Goal: Use online tool/utility: Utilize a website feature to perform a specific function

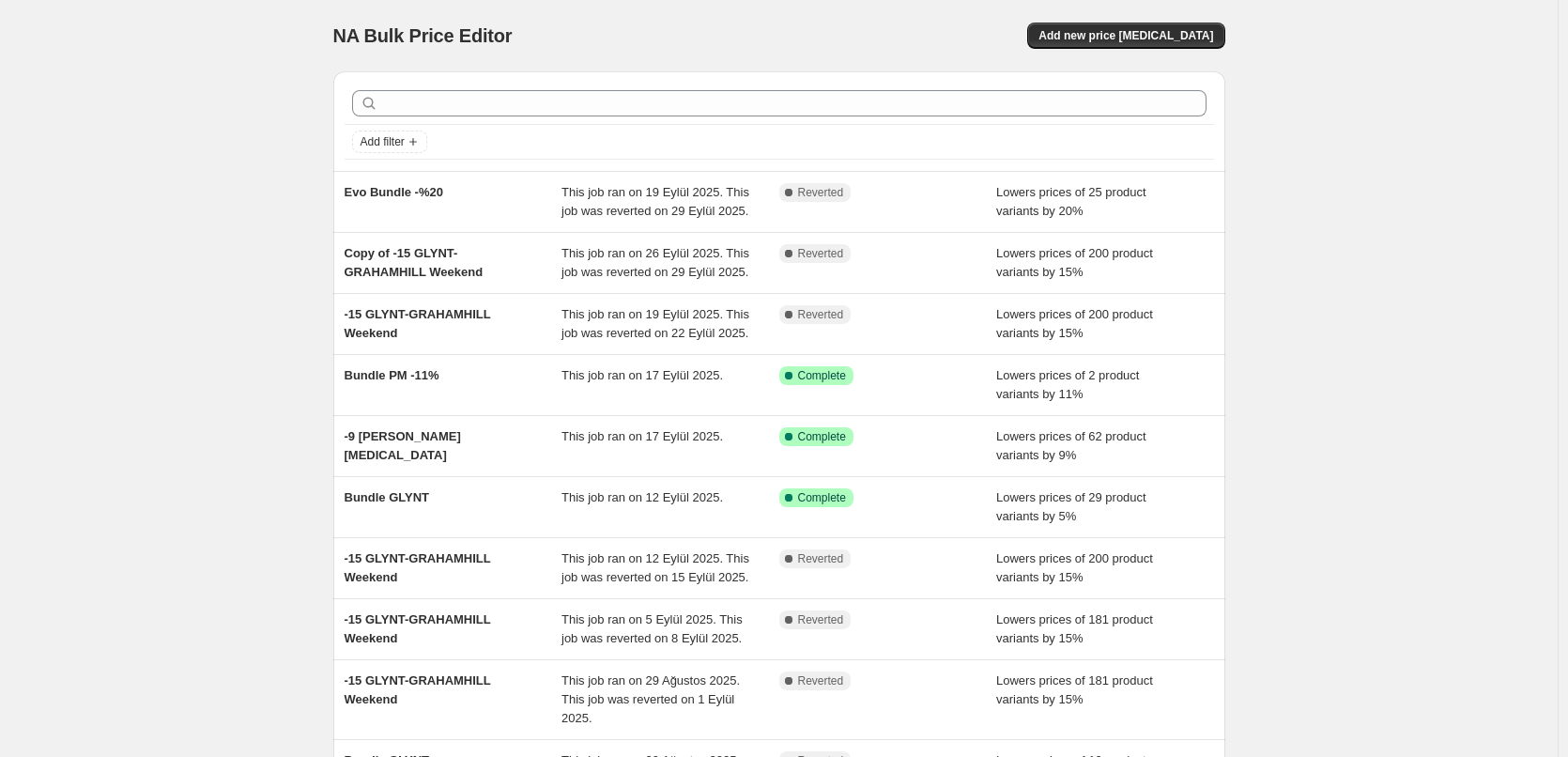
click at [509, 202] on div "Evo Bundle -%20" at bounding box center [453, 202] width 218 height 38
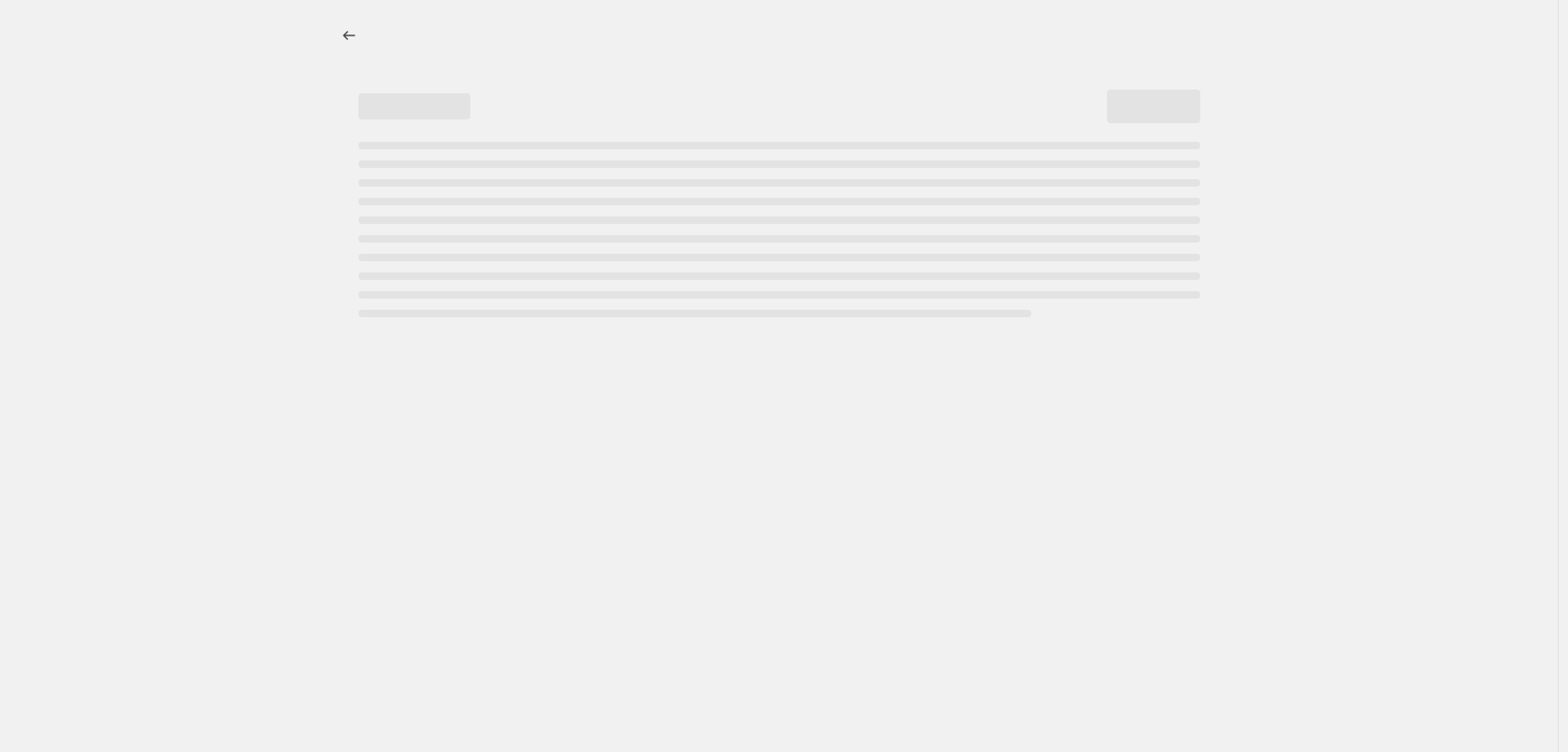
select select "percentage"
select select "tag"
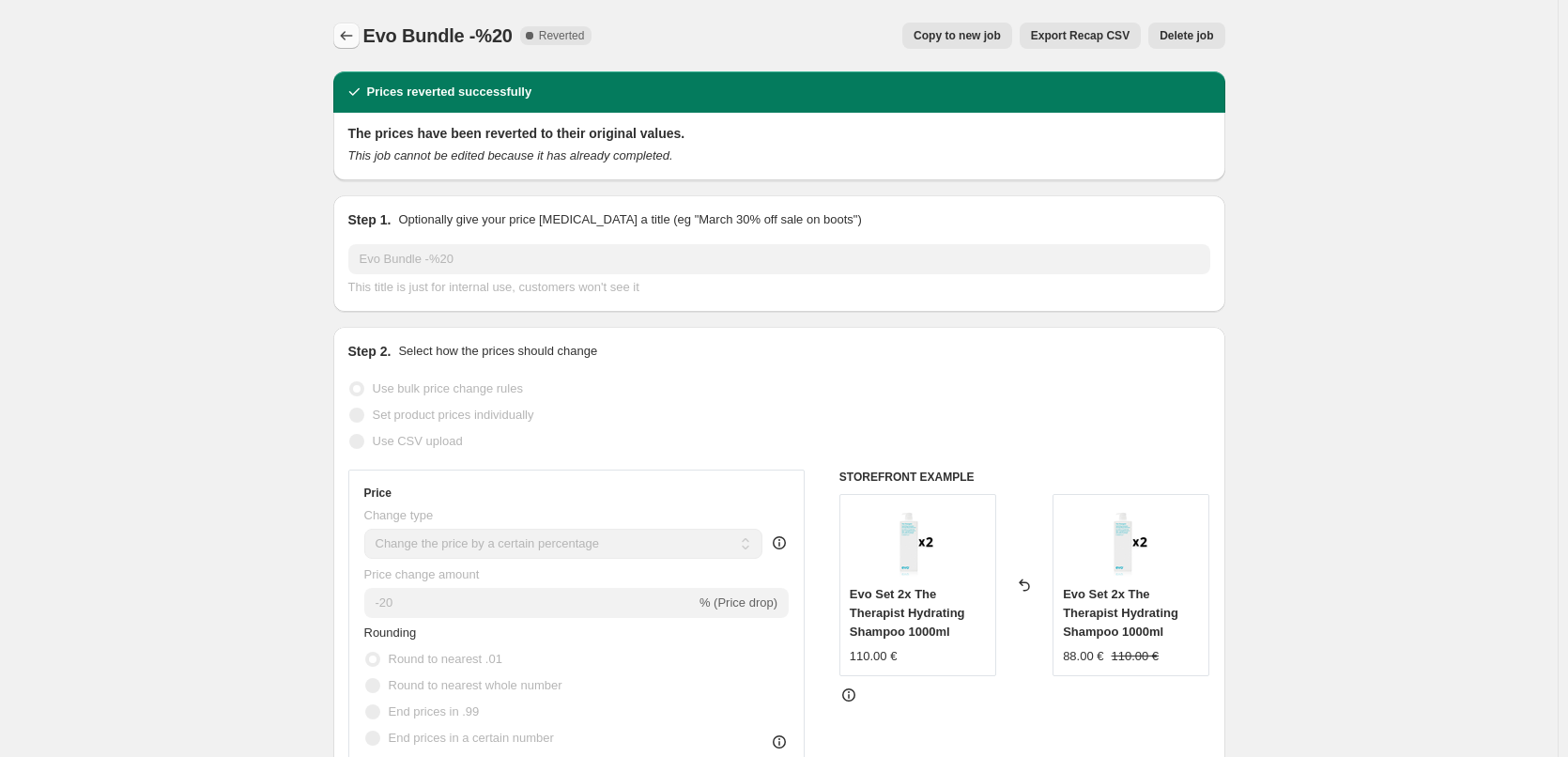
click at [347, 32] on icon "Price change jobs" at bounding box center [346, 36] width 19 height 19
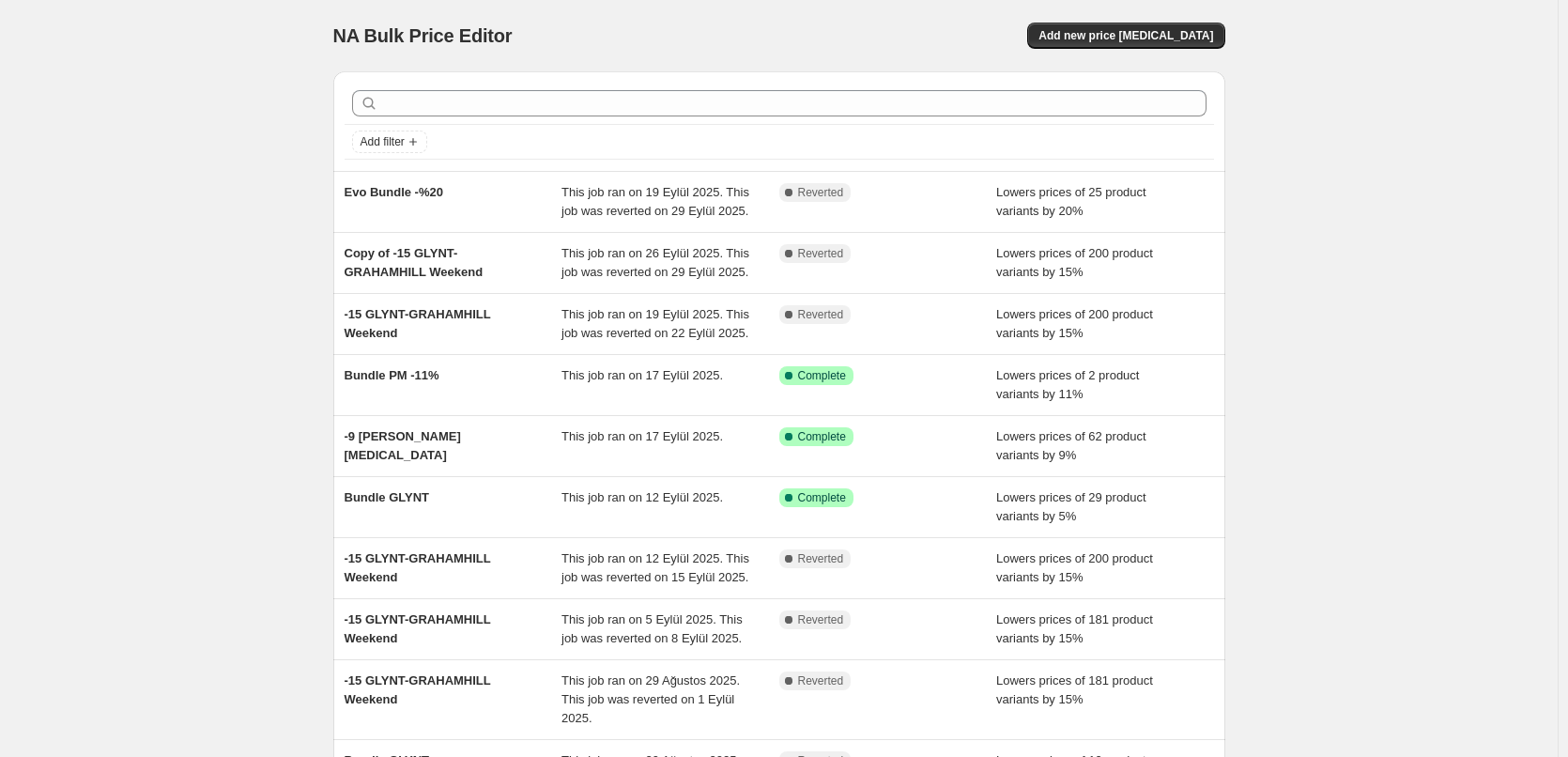
click at [1309, 427] on div "NA Bulk Price Editor. This page is ready NA Bulk Price Editor Add new price cha…" at bounding box center [778, 502] width 1558 height 1005
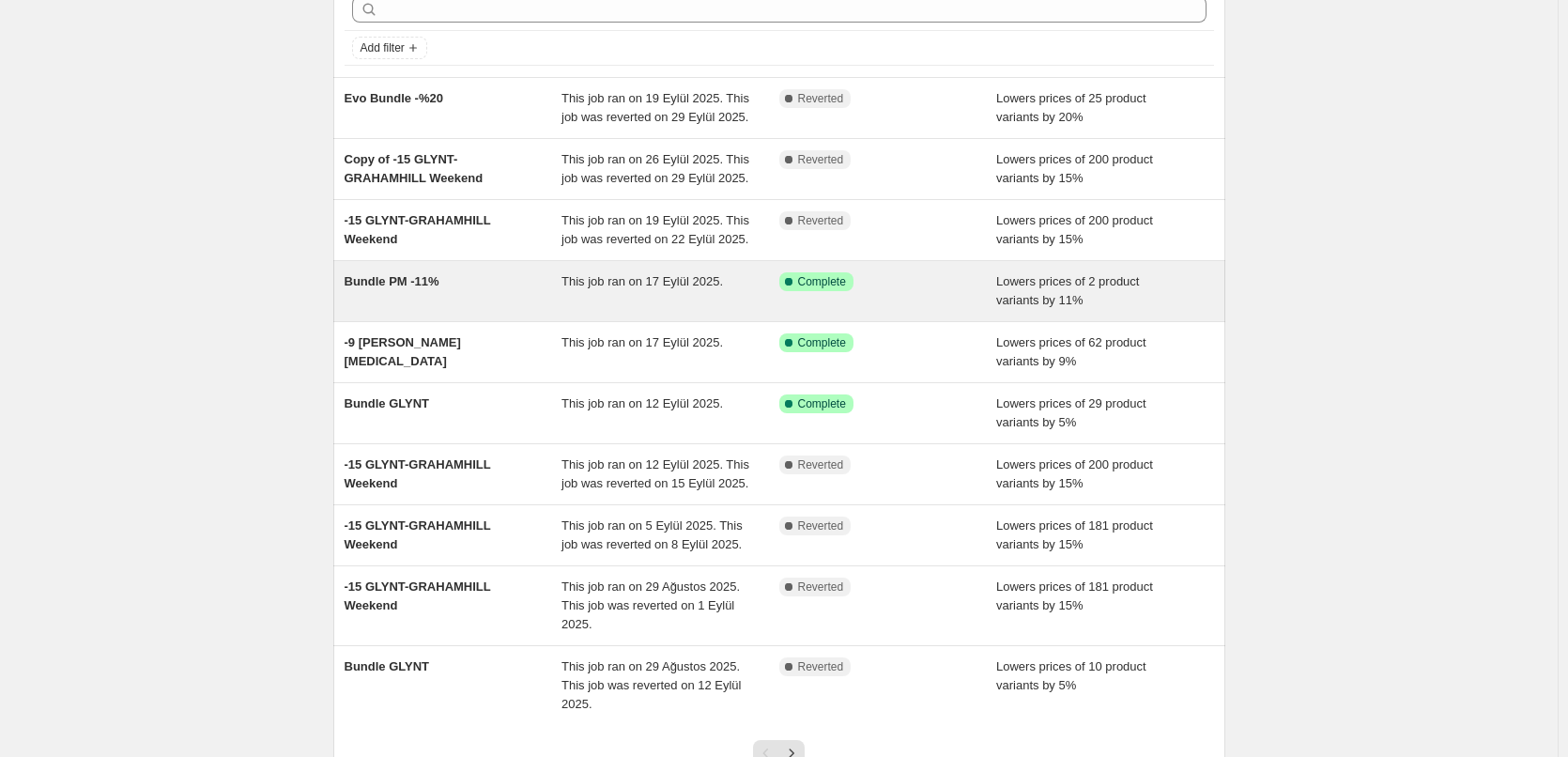
scroll to position [188, 0]
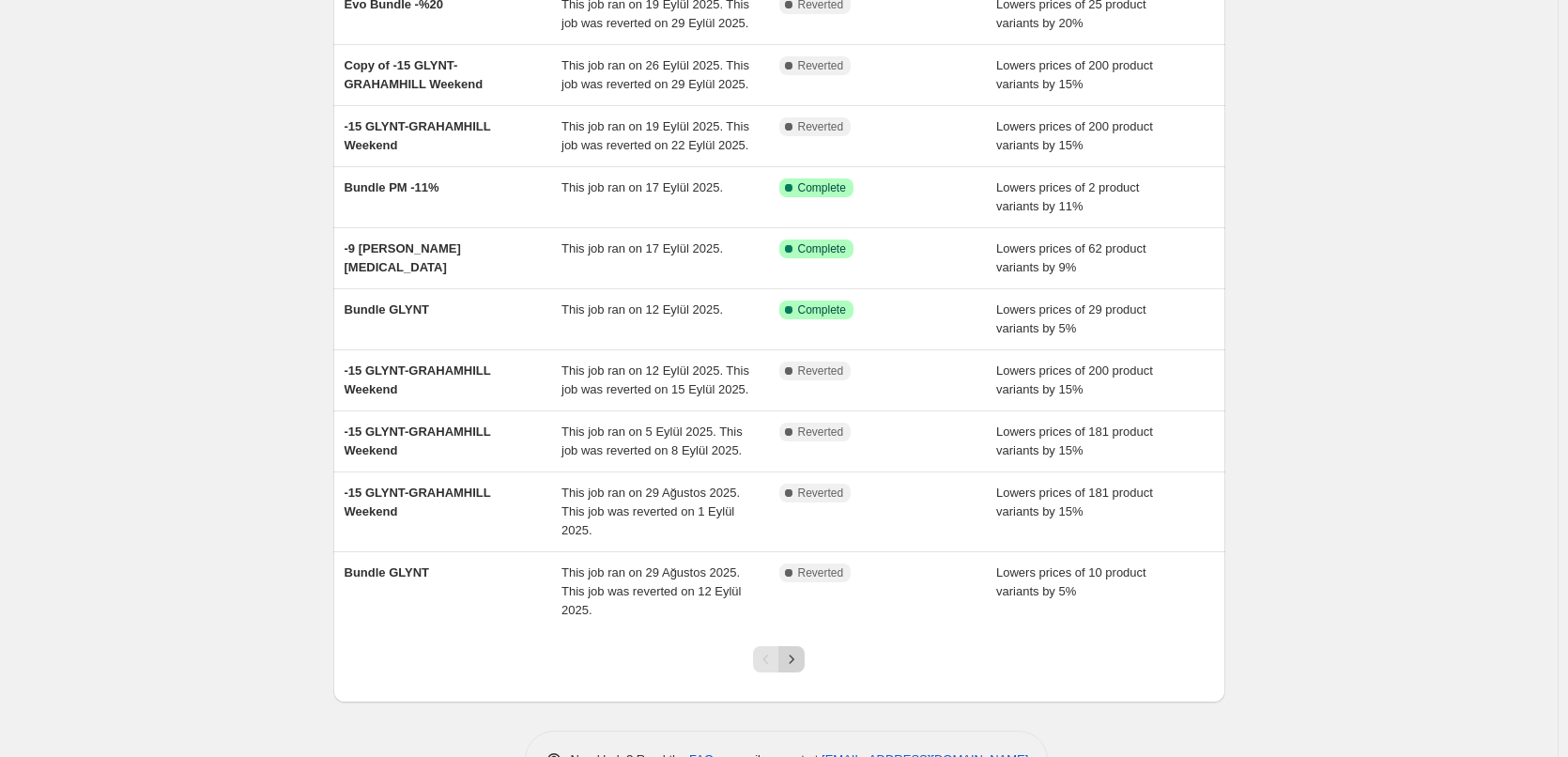
click at [794, 656] on icon "Next" at bounding box center [792, 660] width 19 height 19
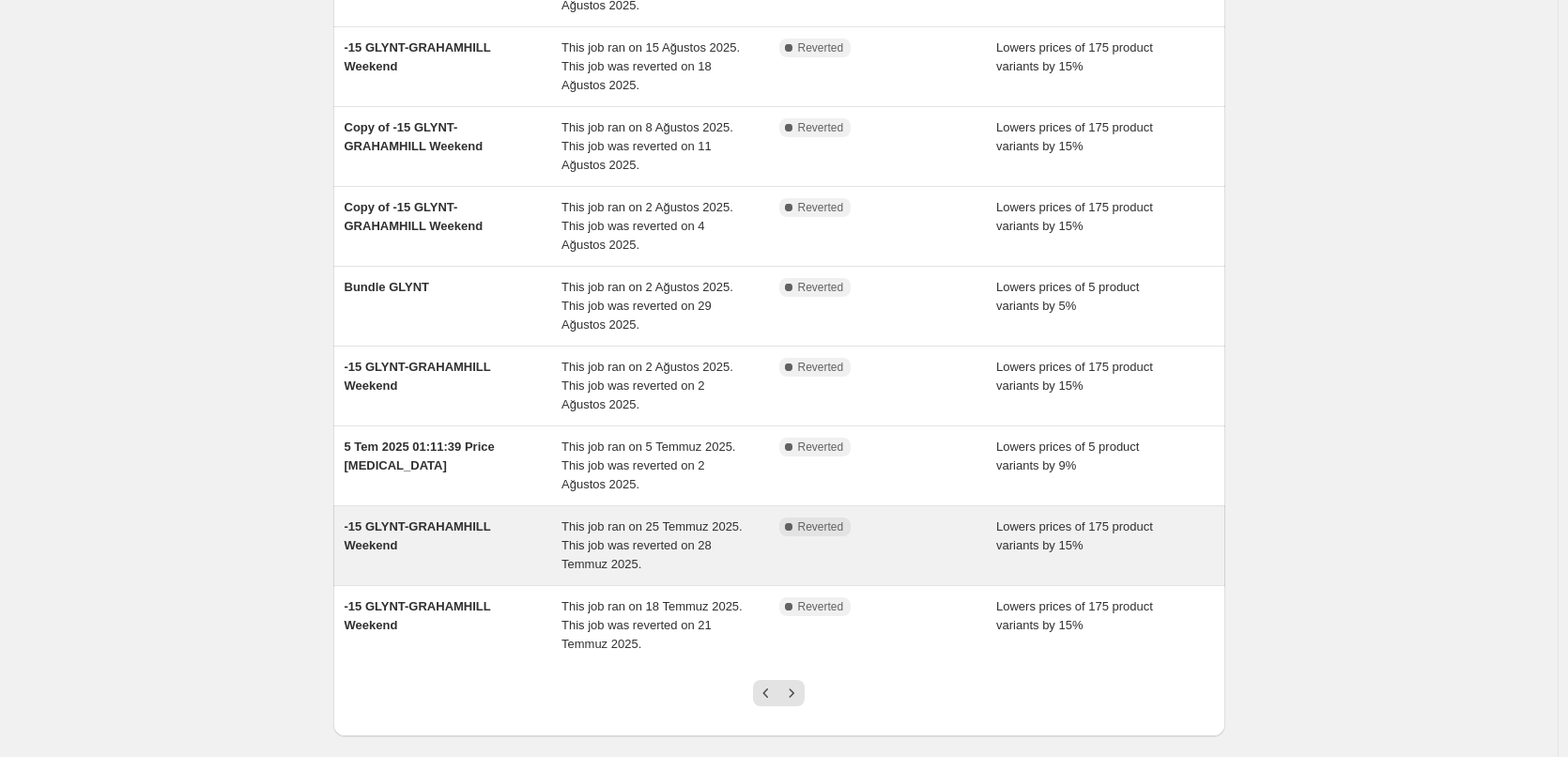
scroll to position [0, 0]
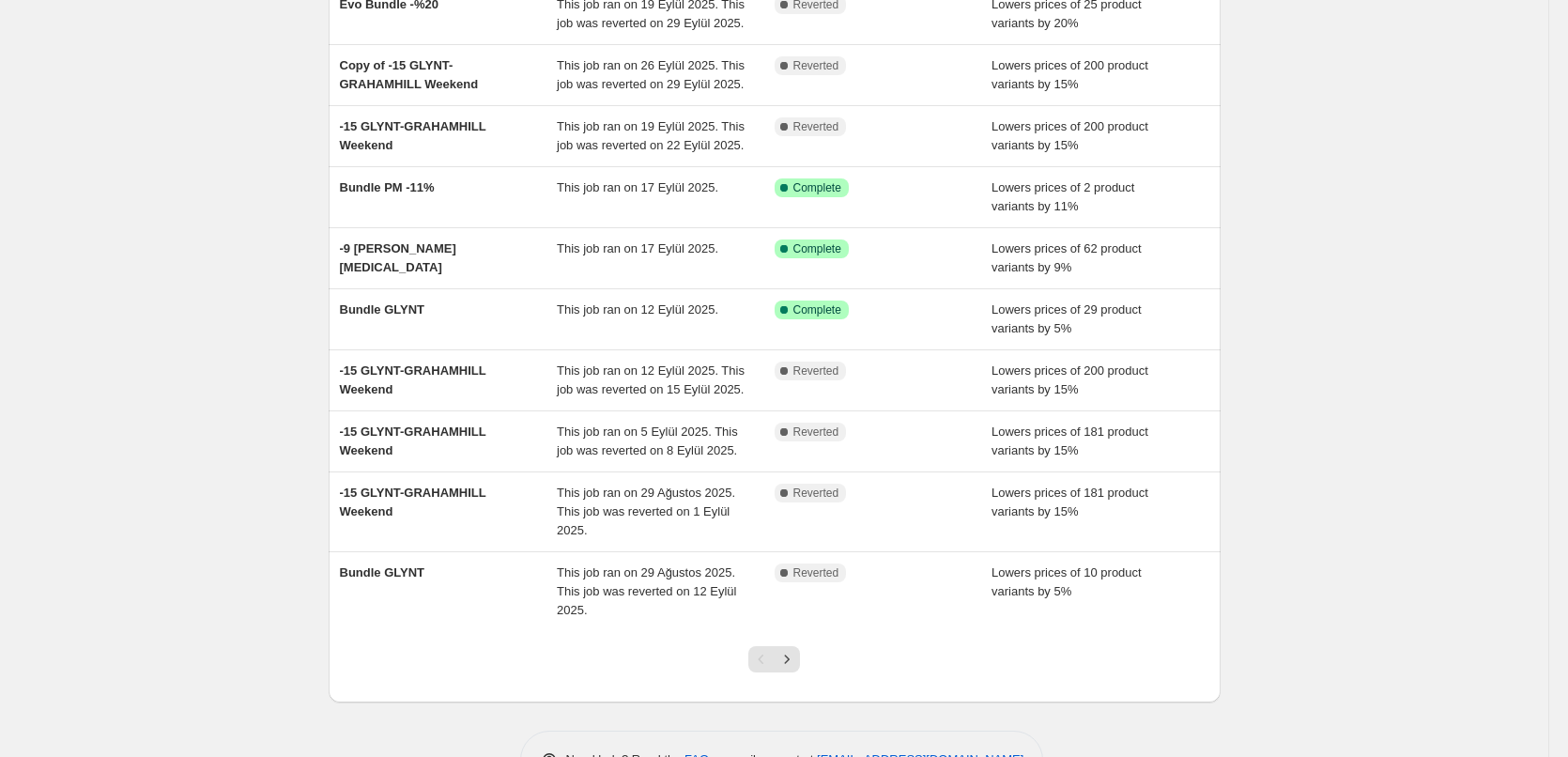
scroll to position [248, 0]
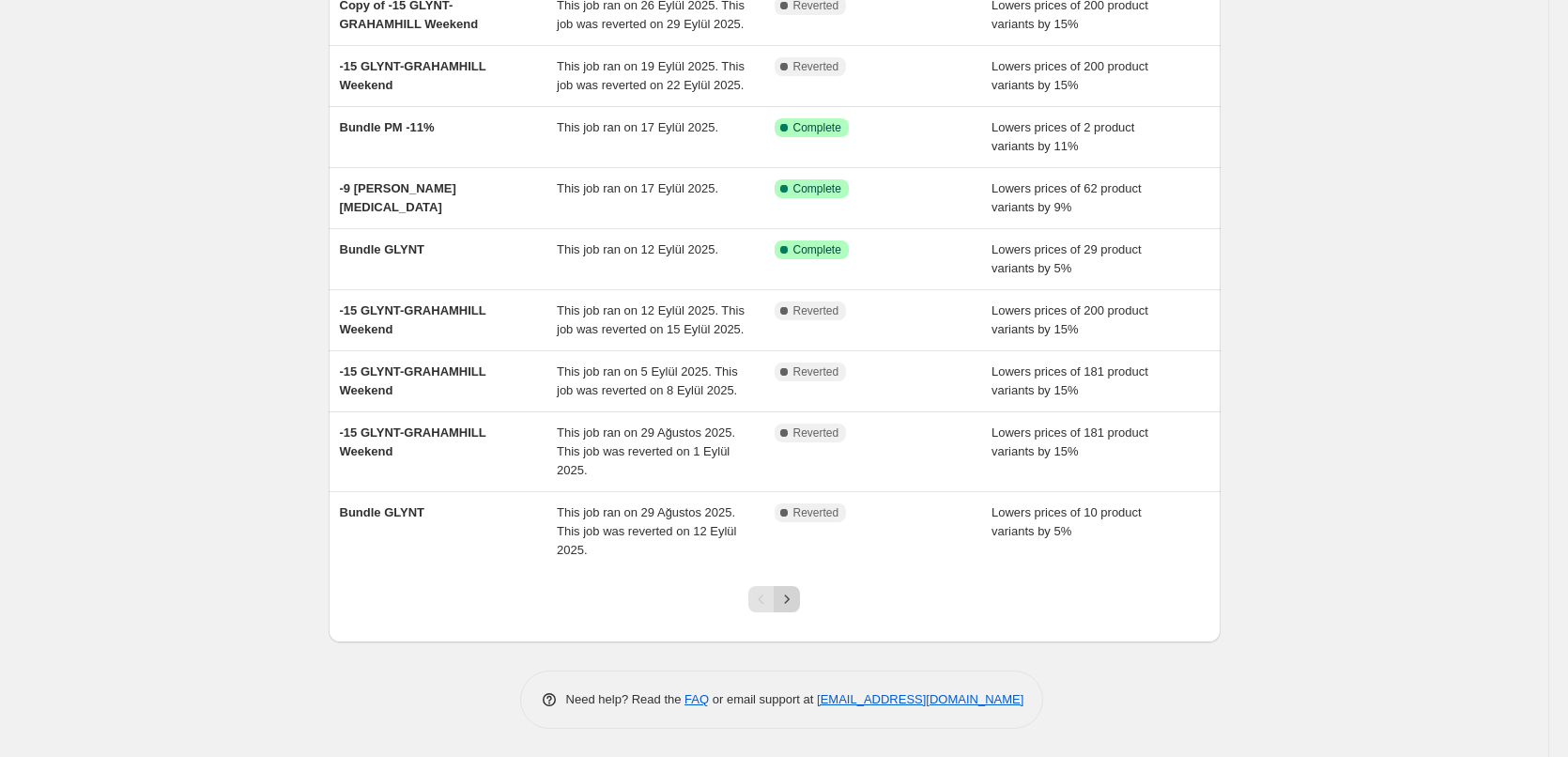
click at [796, 604] on icon "Next" at bounding box center [787, 599] width 19 height 19
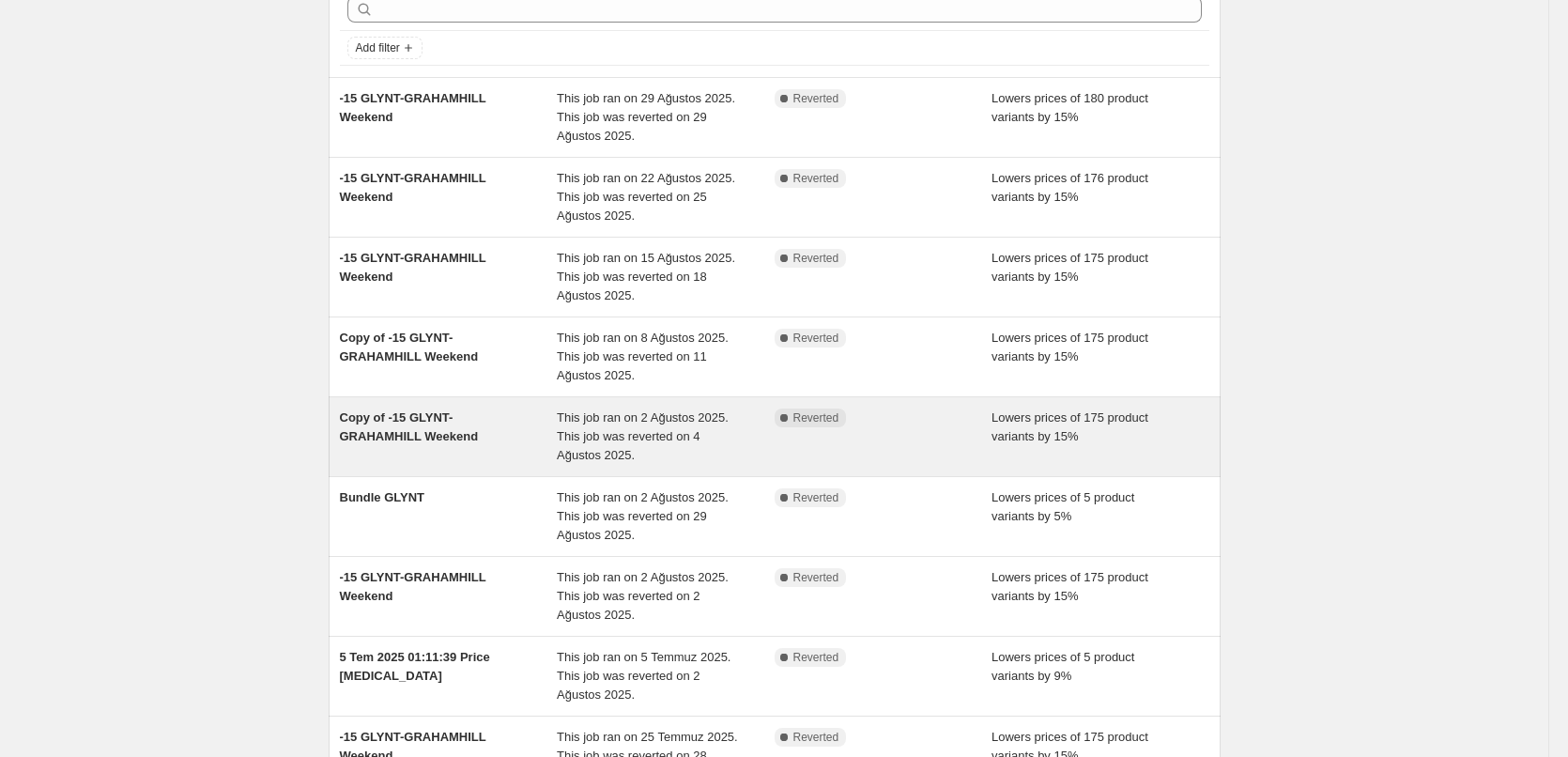
scroll to position [398, 0]
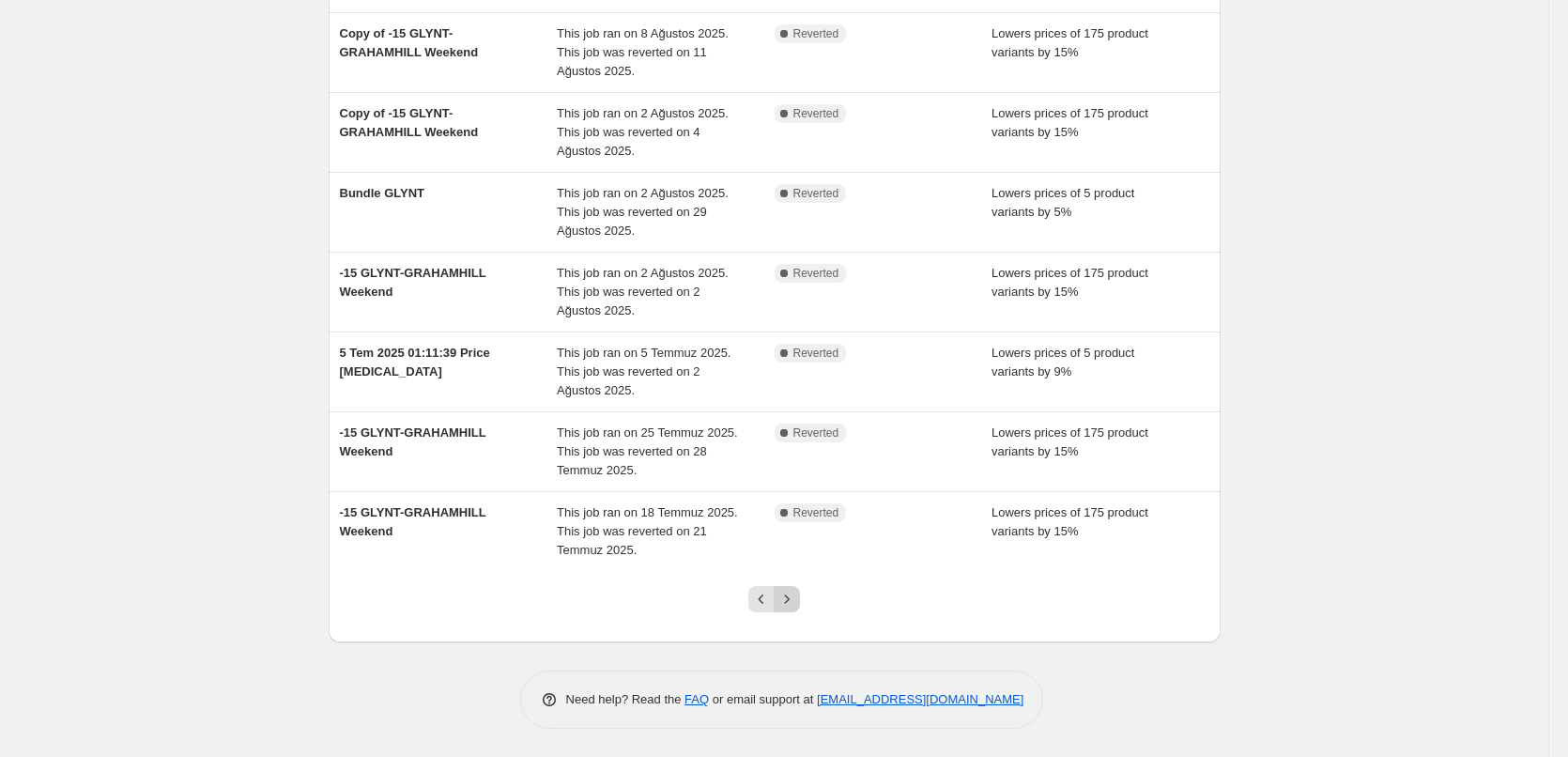
click at [796, 600] on icon "Next" at bounding box center [787, 599] width 19 height 19
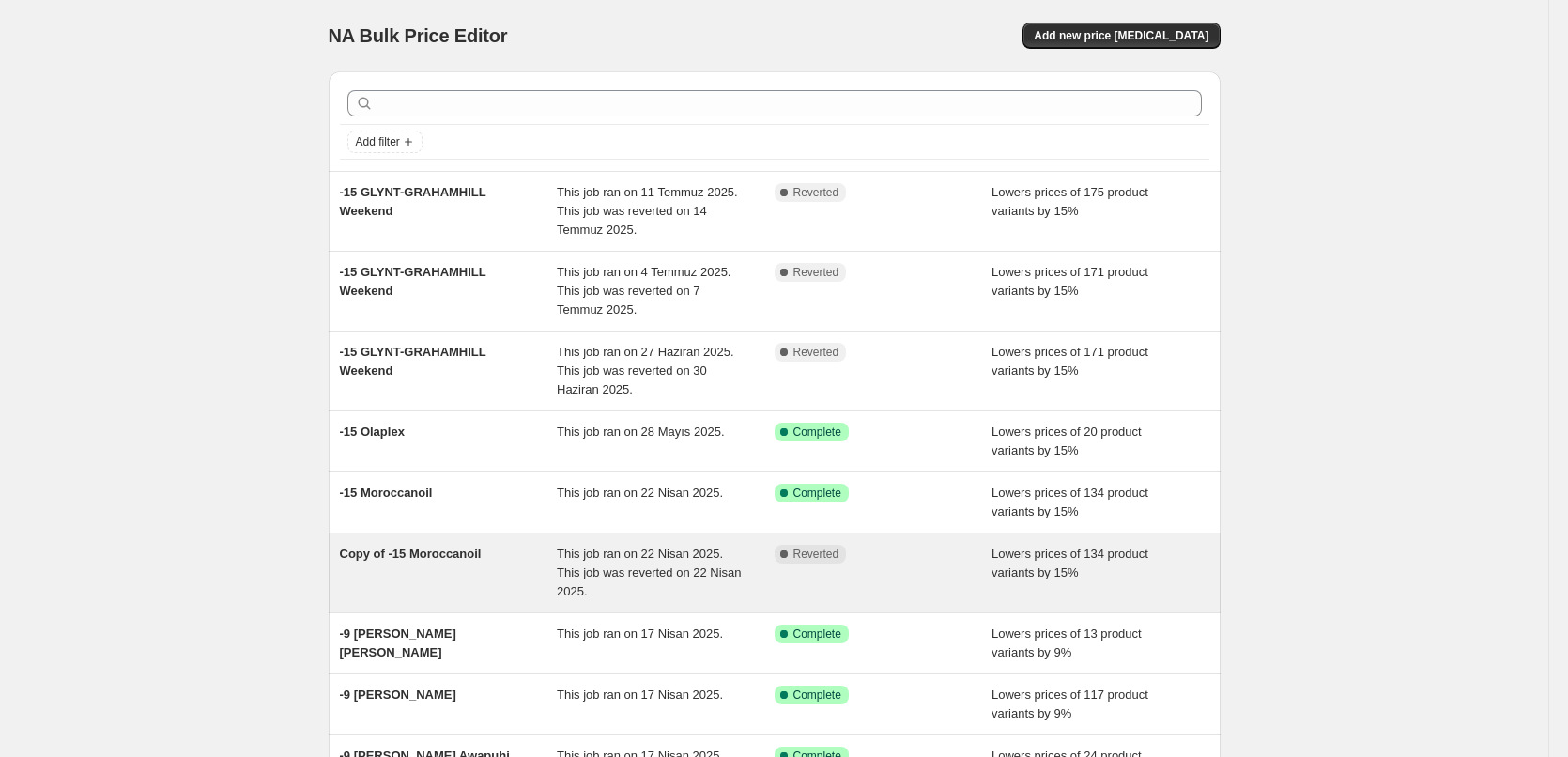
scroll to position [267, 0]
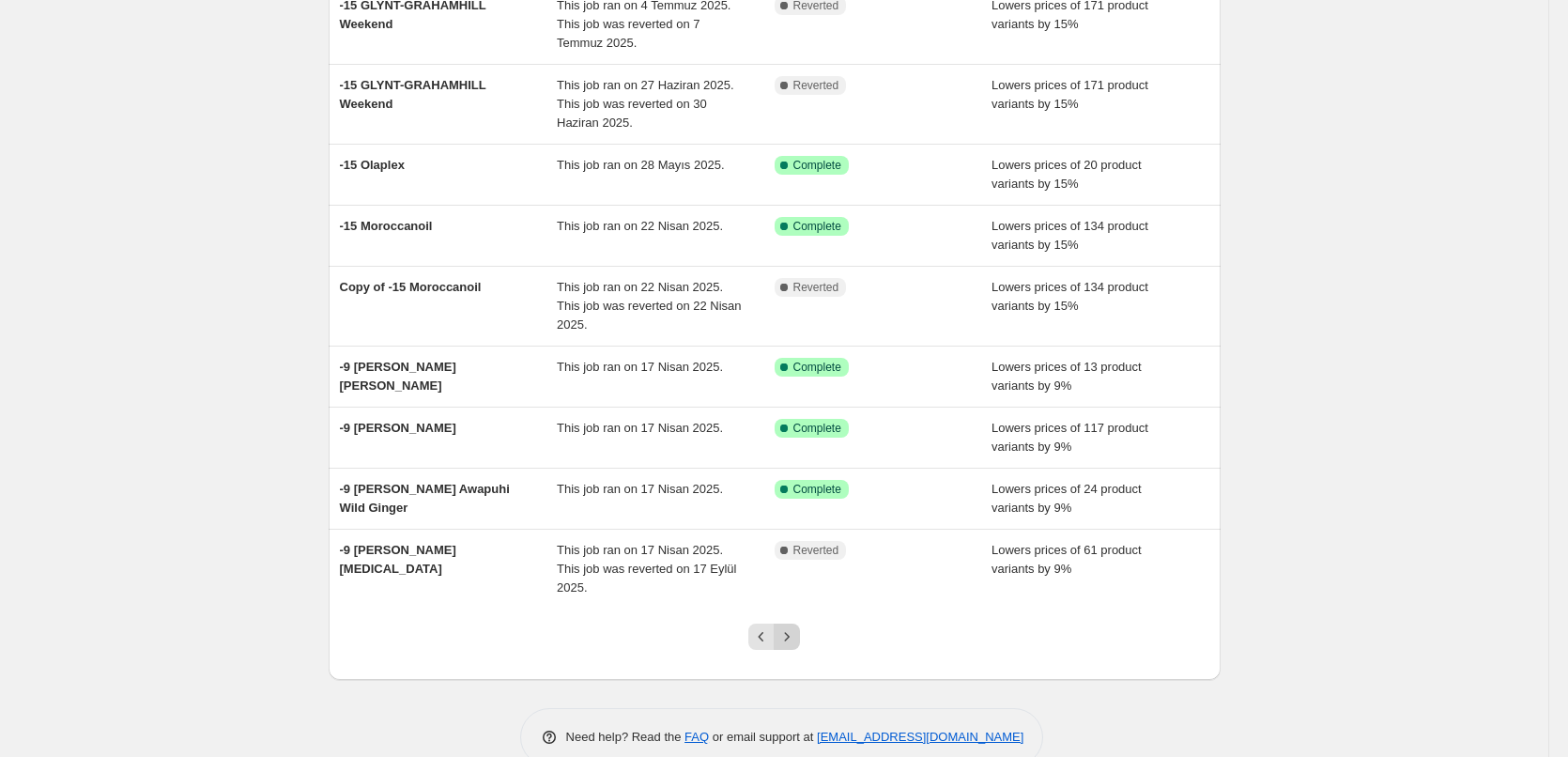
click at [792, 628] on icon "Next" at bounding box center [787, 637] width 19 height 19
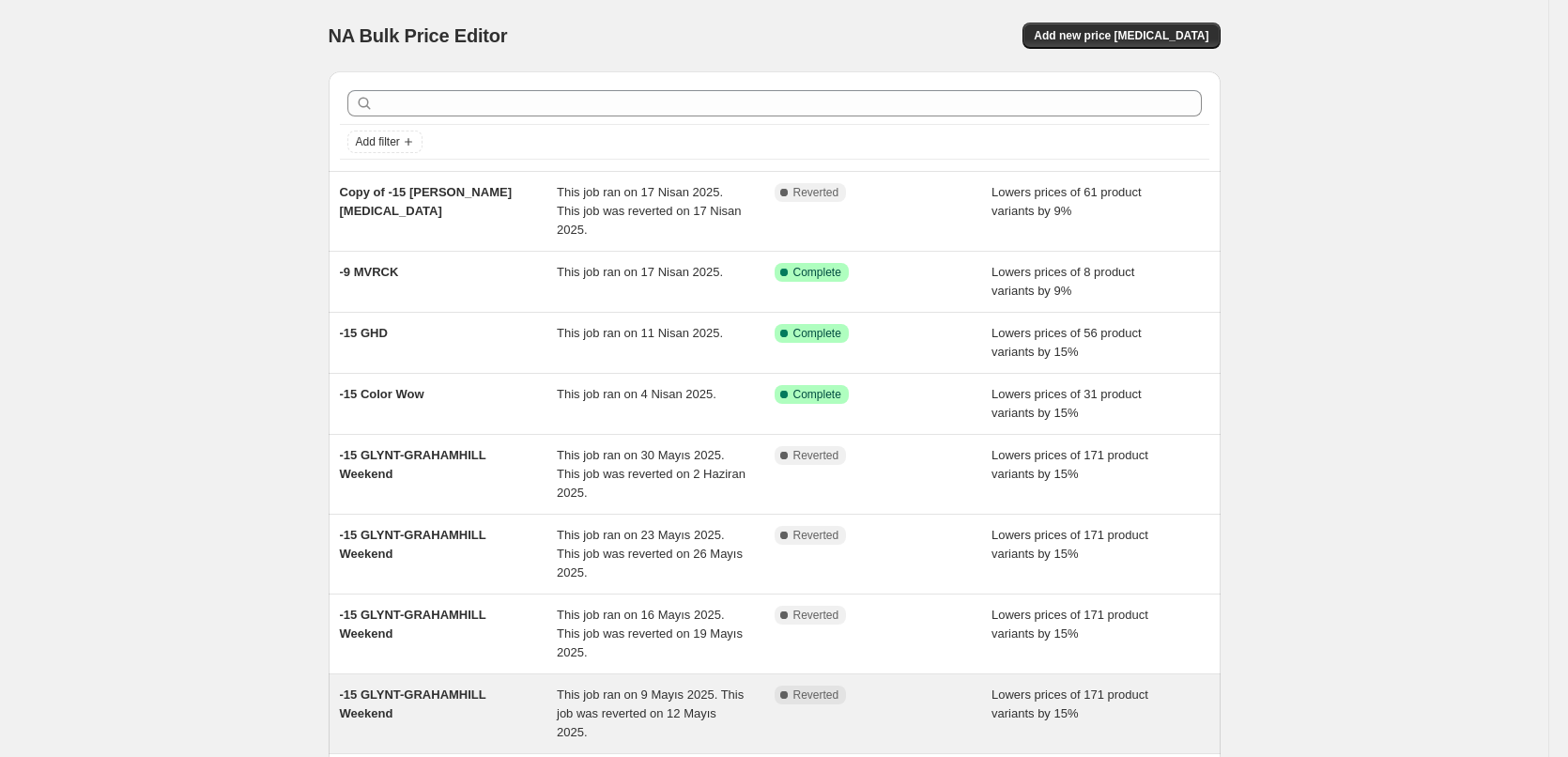
scroll to position [282, 0]
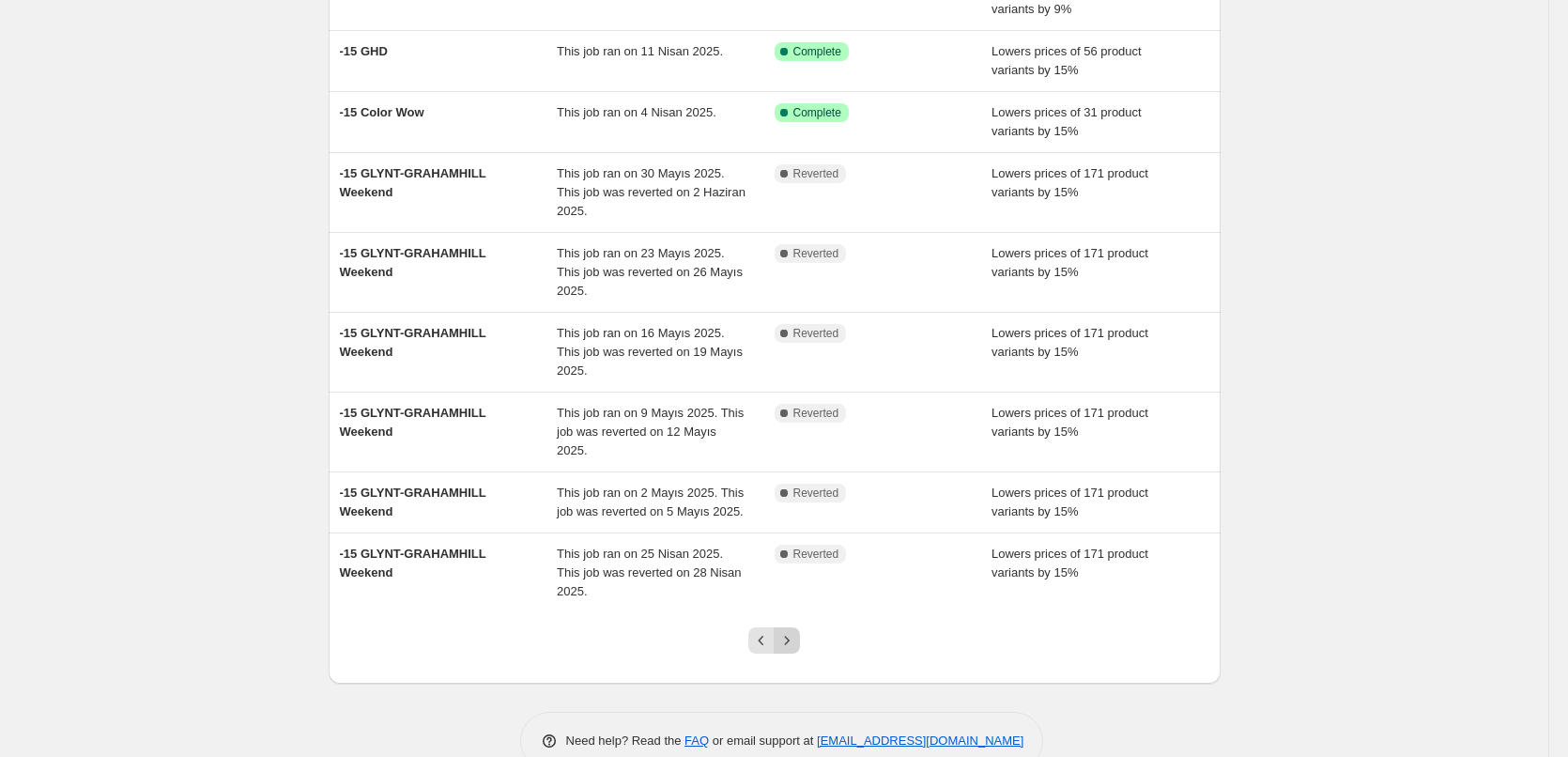
click at [793, 631] on icon "Next" at bounding box center [787, 641] width 19 height 19
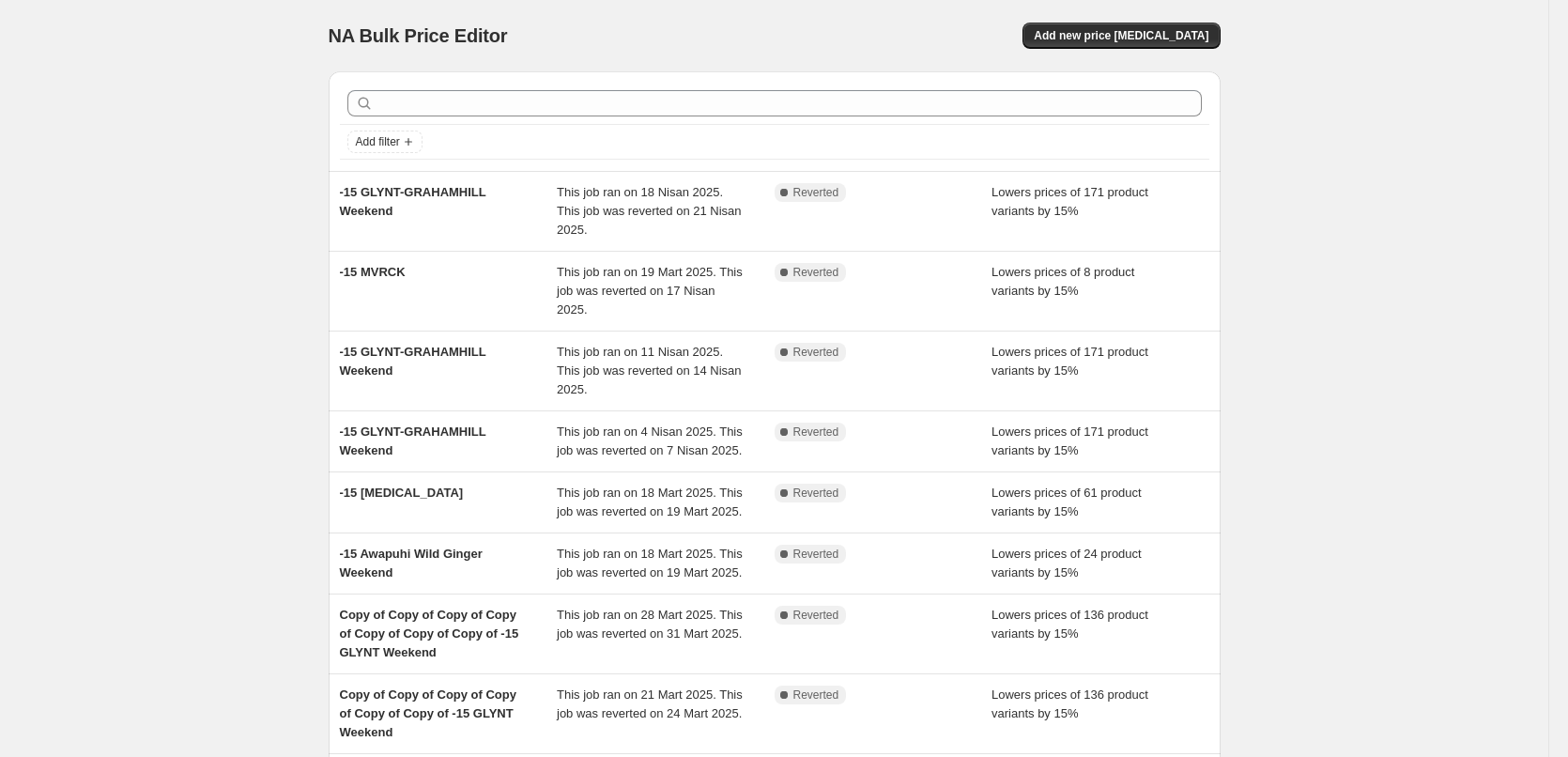
scroll to position [248, 0]
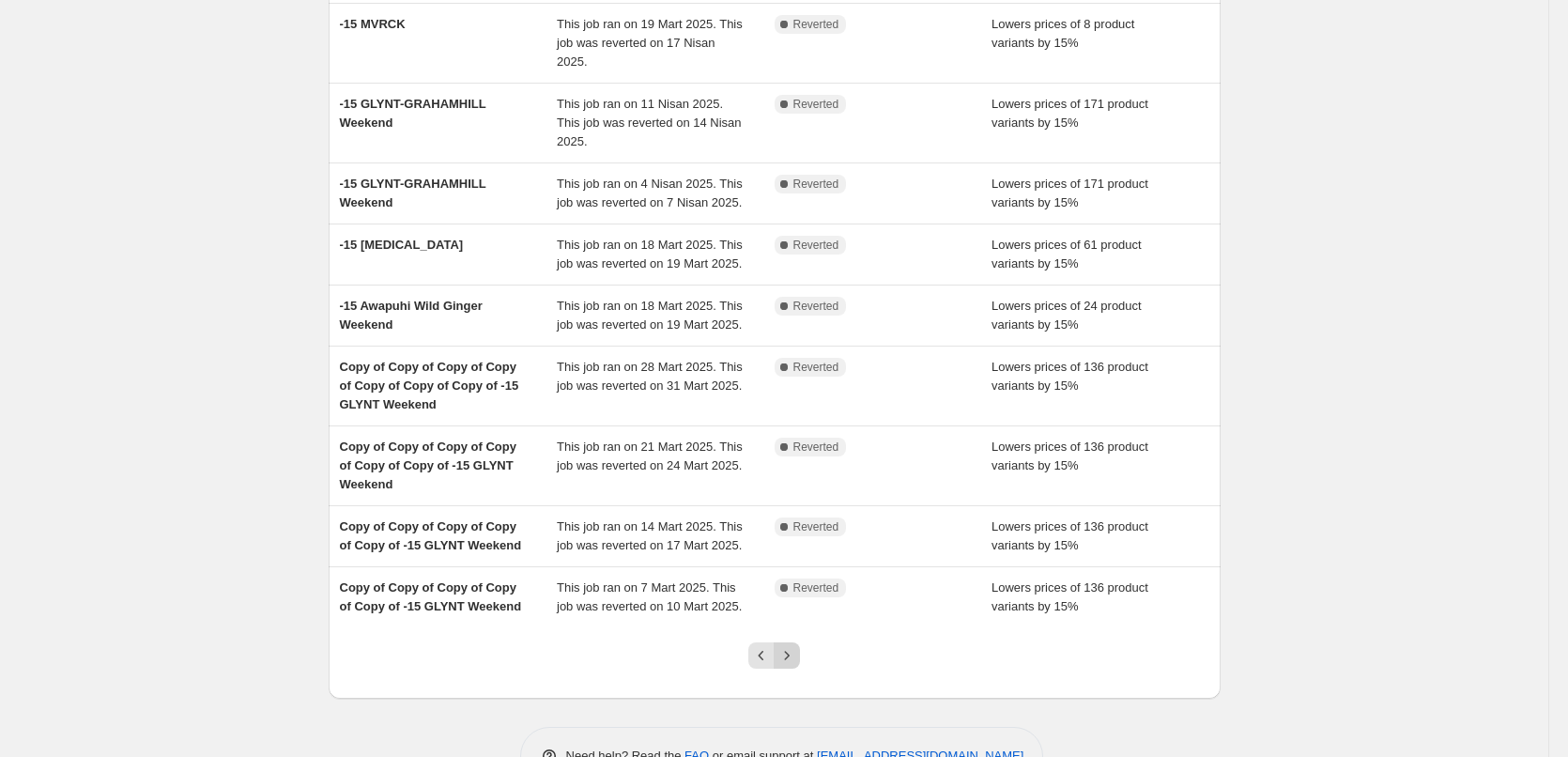
click at [796, 647] on icon "Next" at bounding box center [787, 656] width 19 height 19
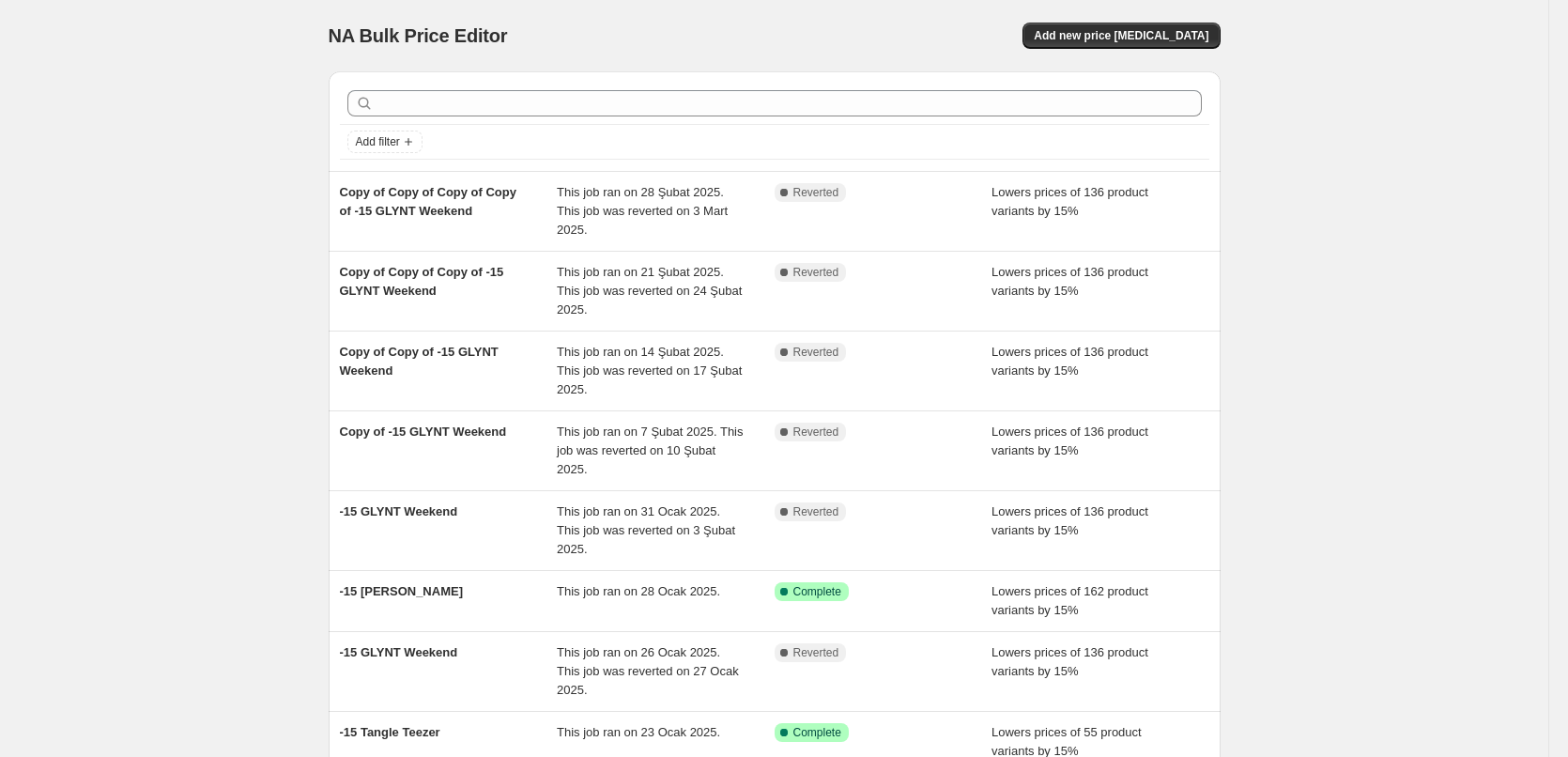
scroll to position [267, 0]
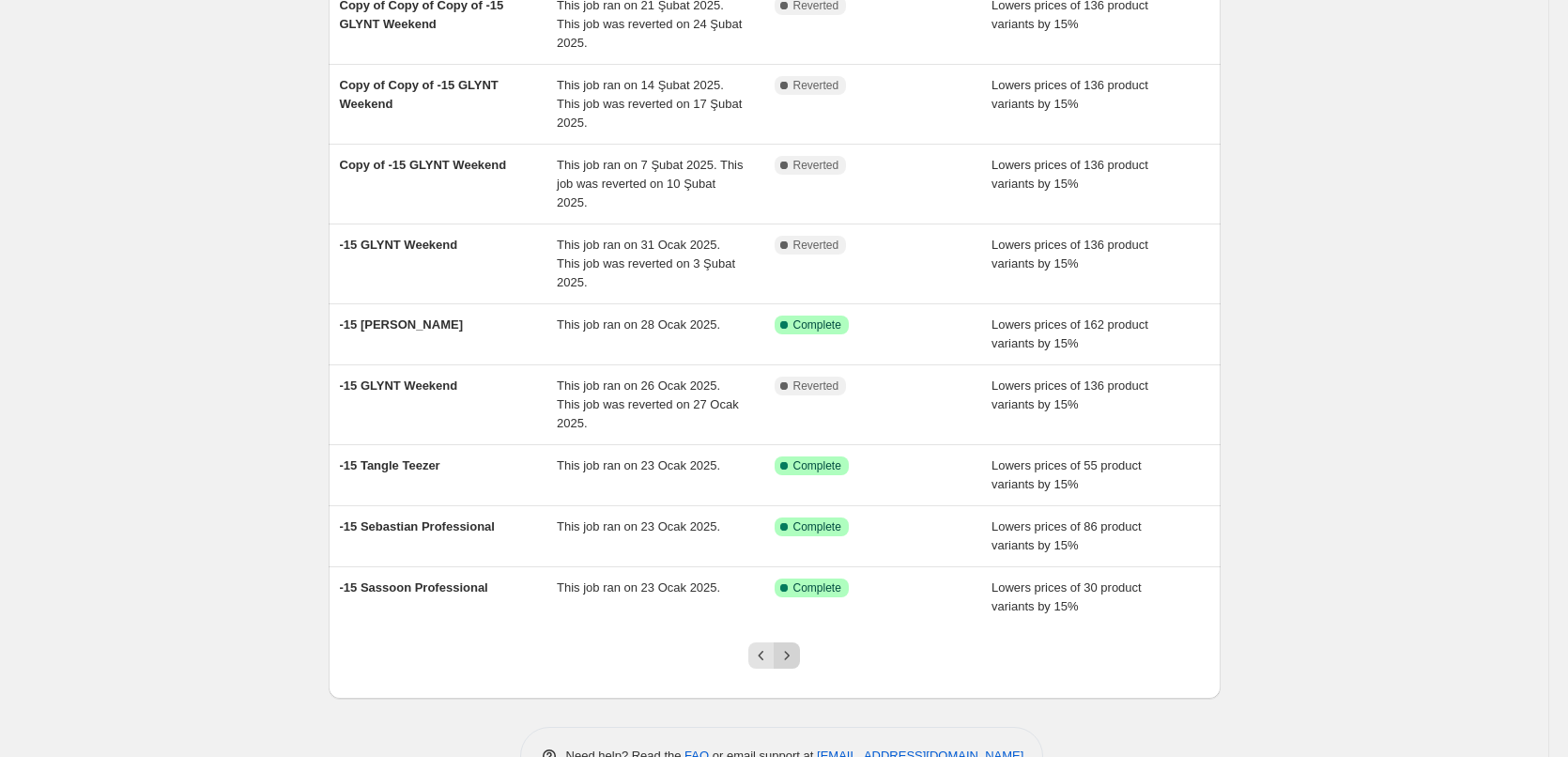
click at [796, 647] on icon "Next" at bounding box center [787, 656] width 19 height 19
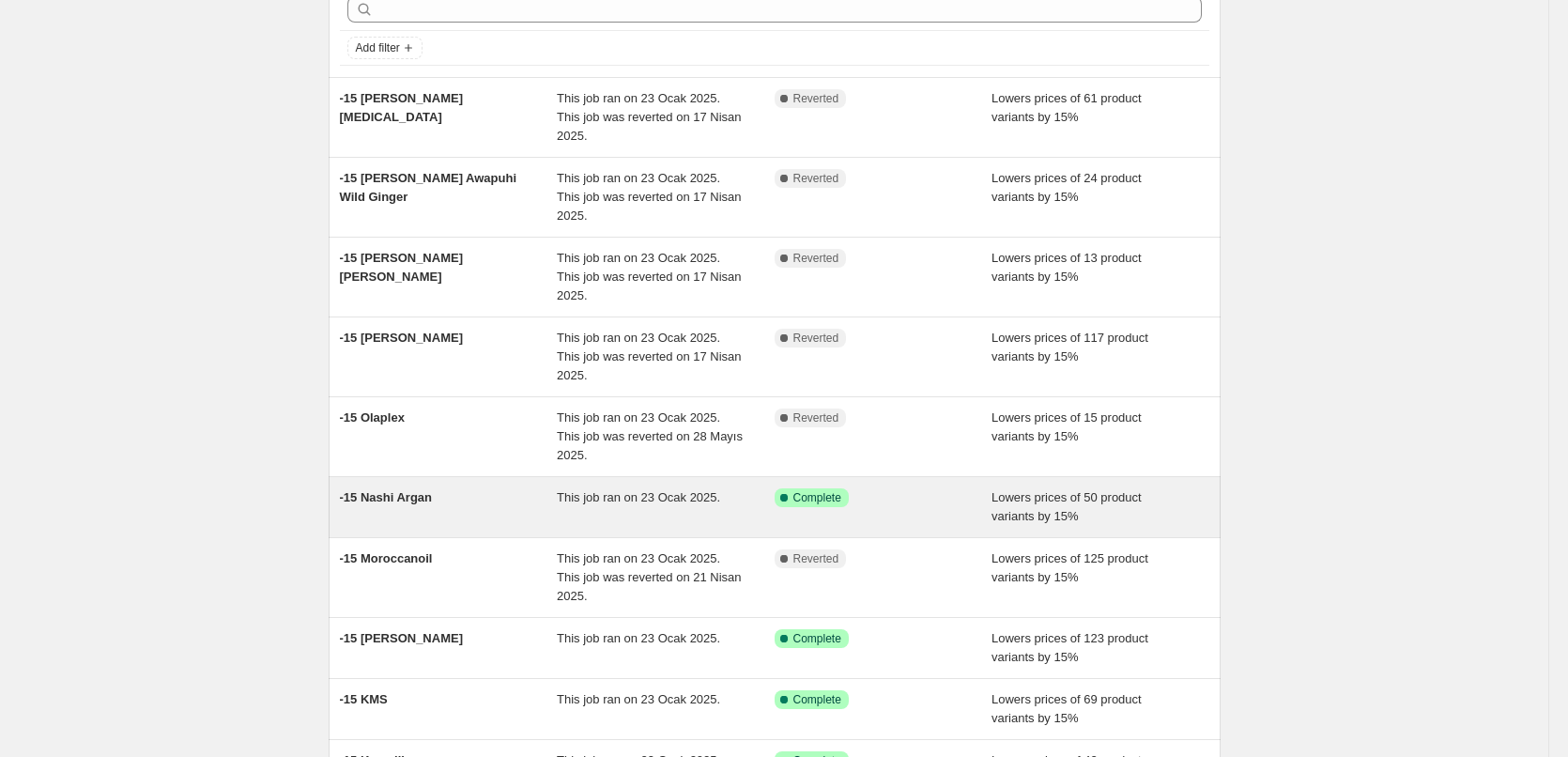
scroll to position [188, 0]
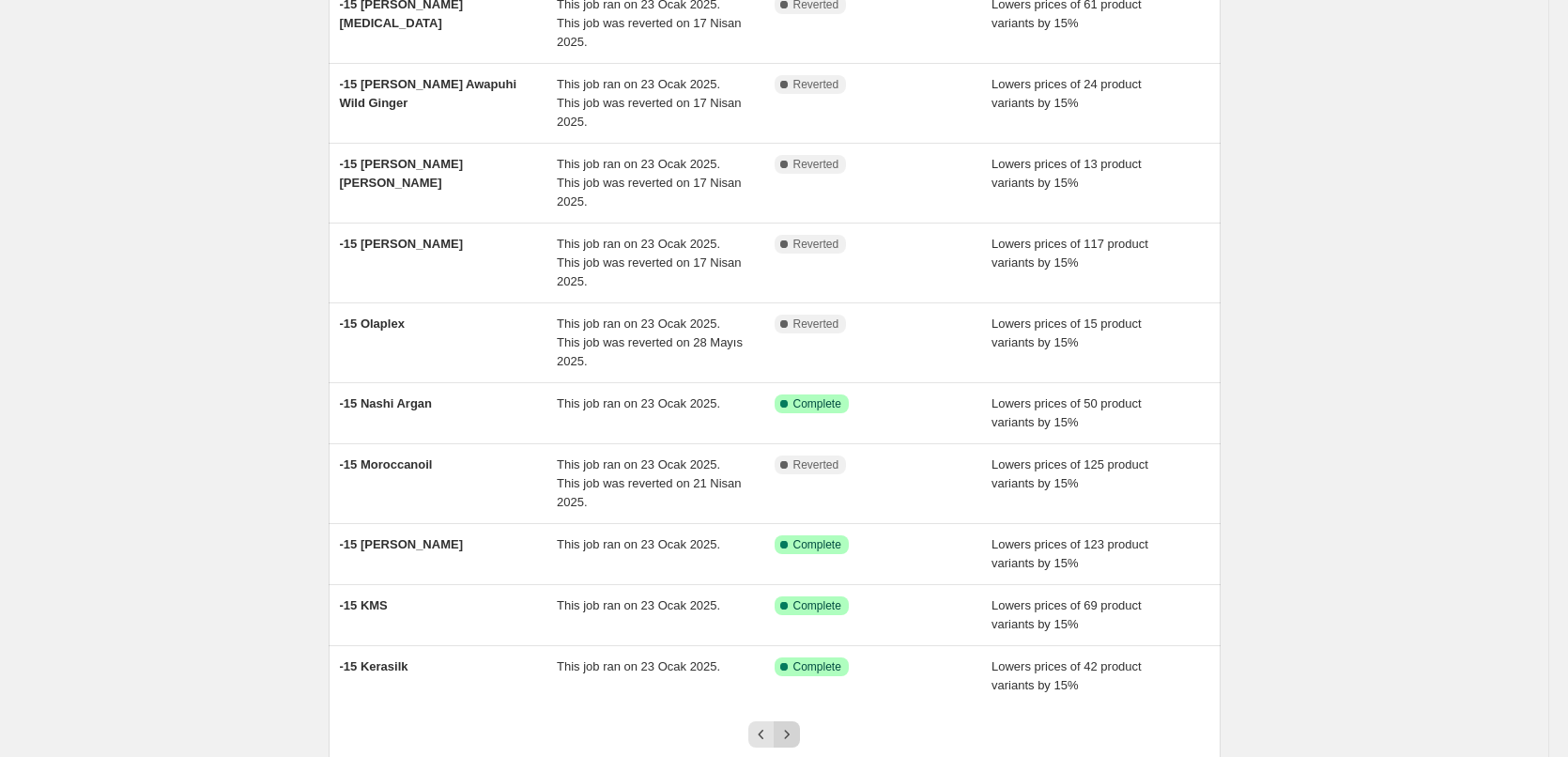
click at [800, 721] on button "Next" at bounding box center [787, 734] width 26 height 26
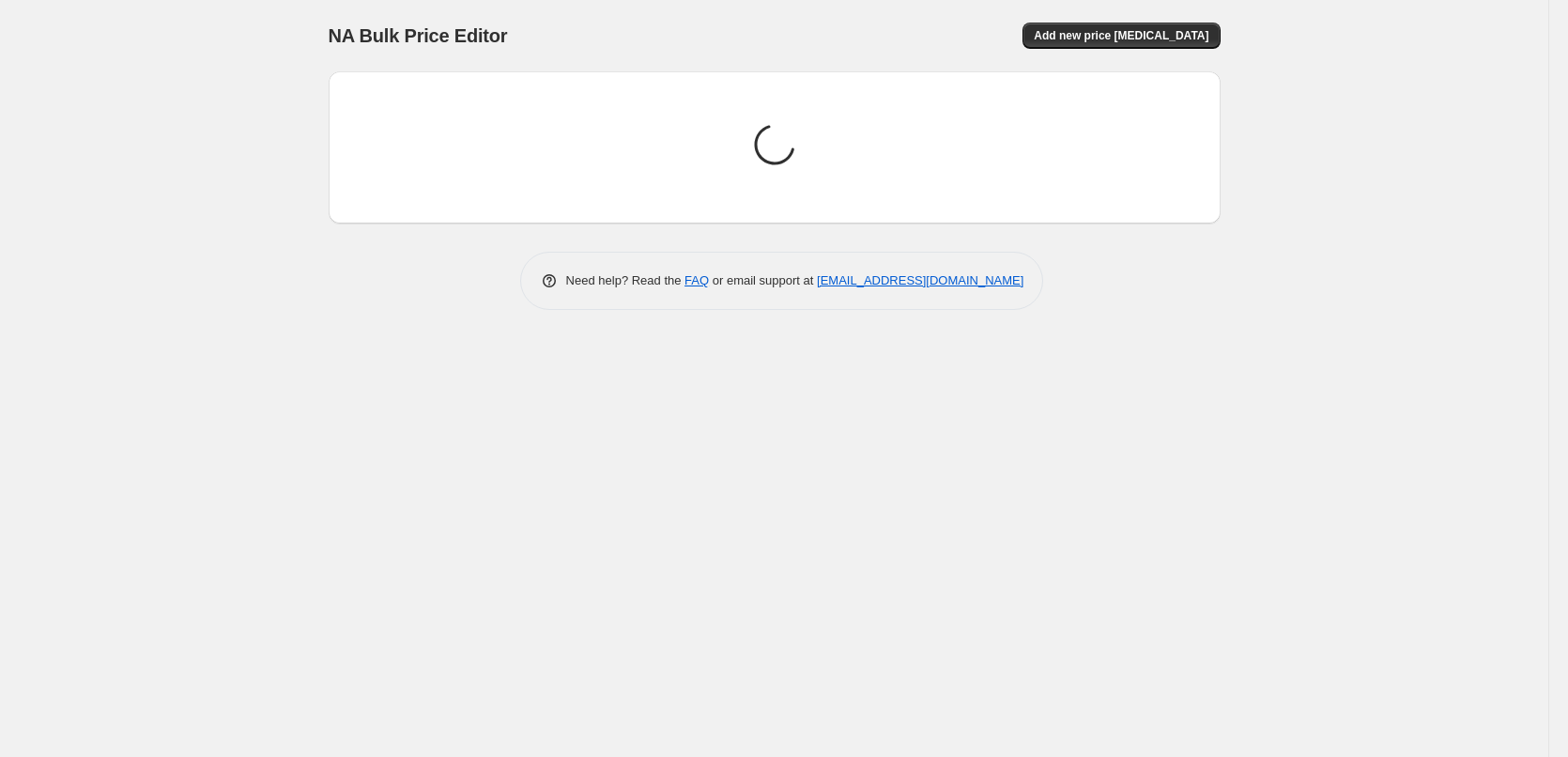
scroll to position [0, 0]
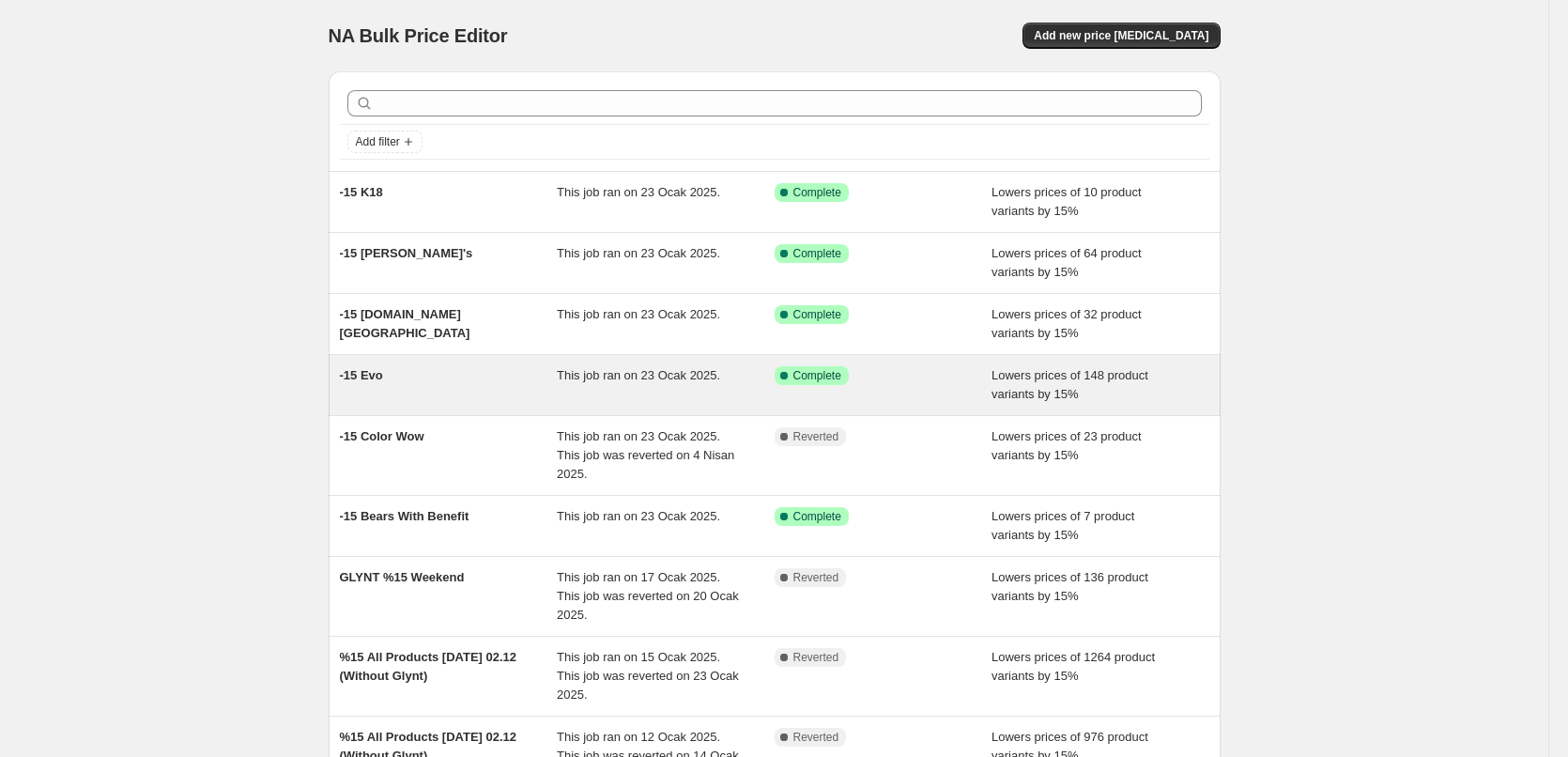
click at [756, 380] on div "This job ran on 23 Ocak 2025." at bounding box center [665, 385] width 218 height 38
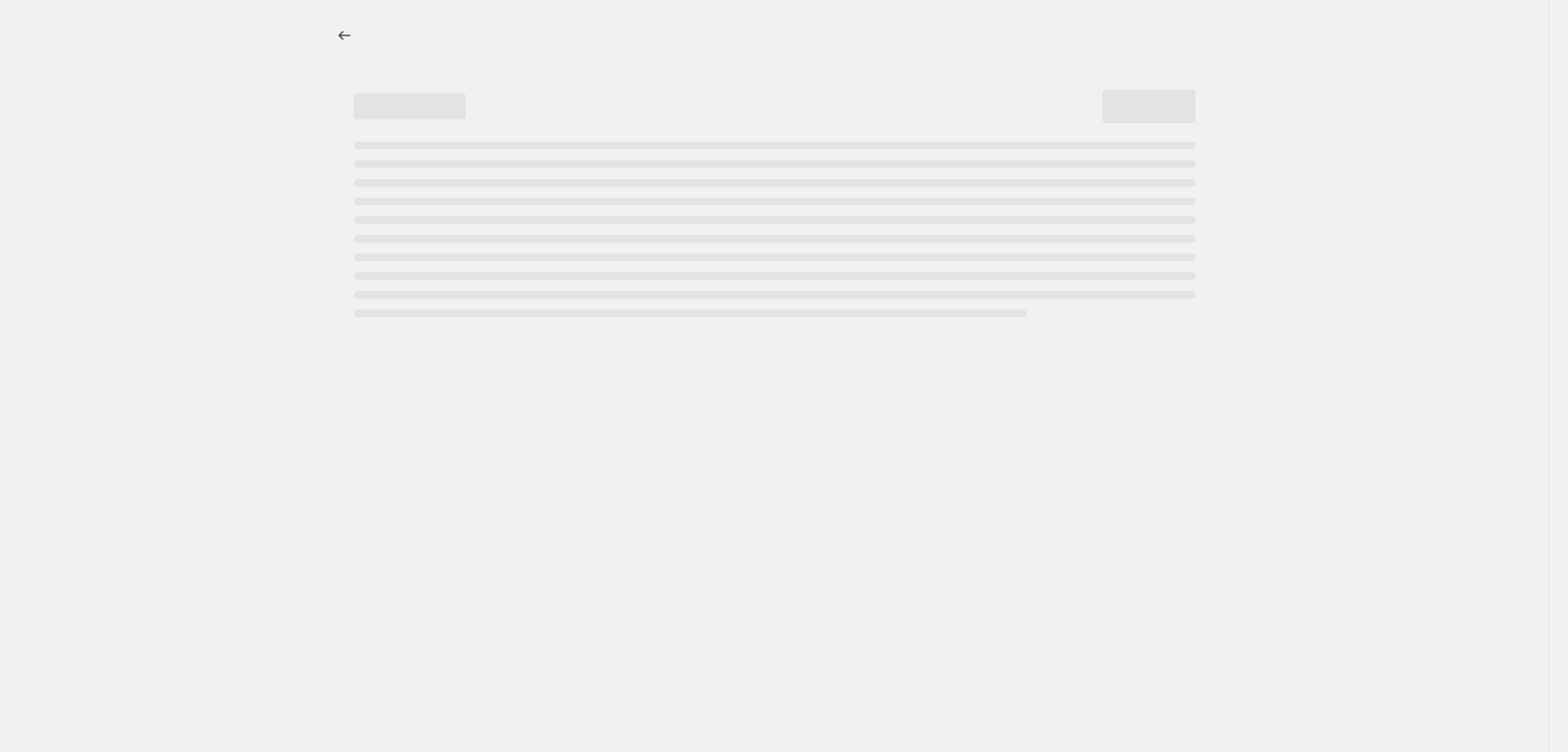
select select "percentage"
select select "collection"
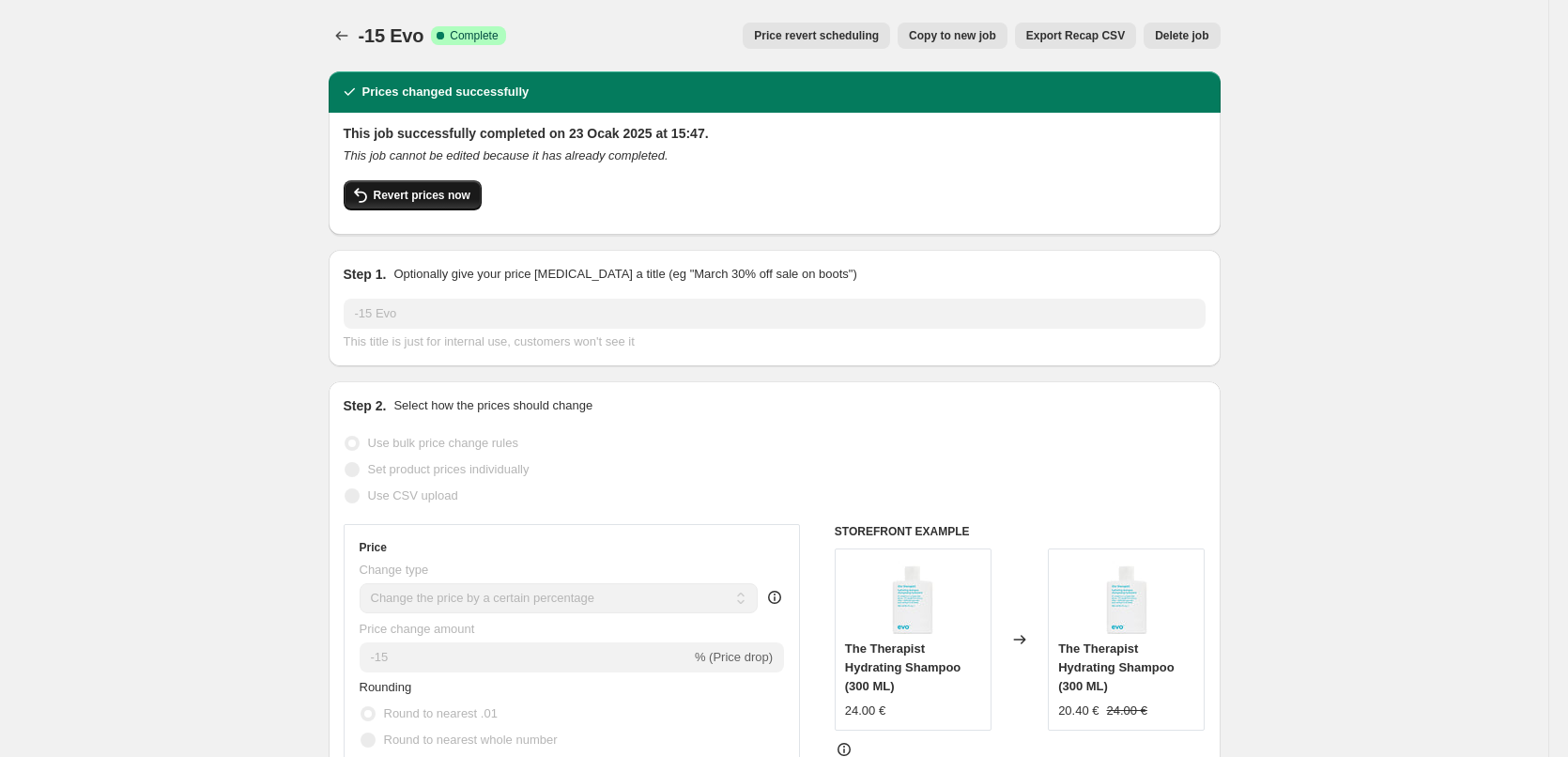
click at [471, 197] on button "Revert prices now" at bounding box center [412, 195] width 138 height 30
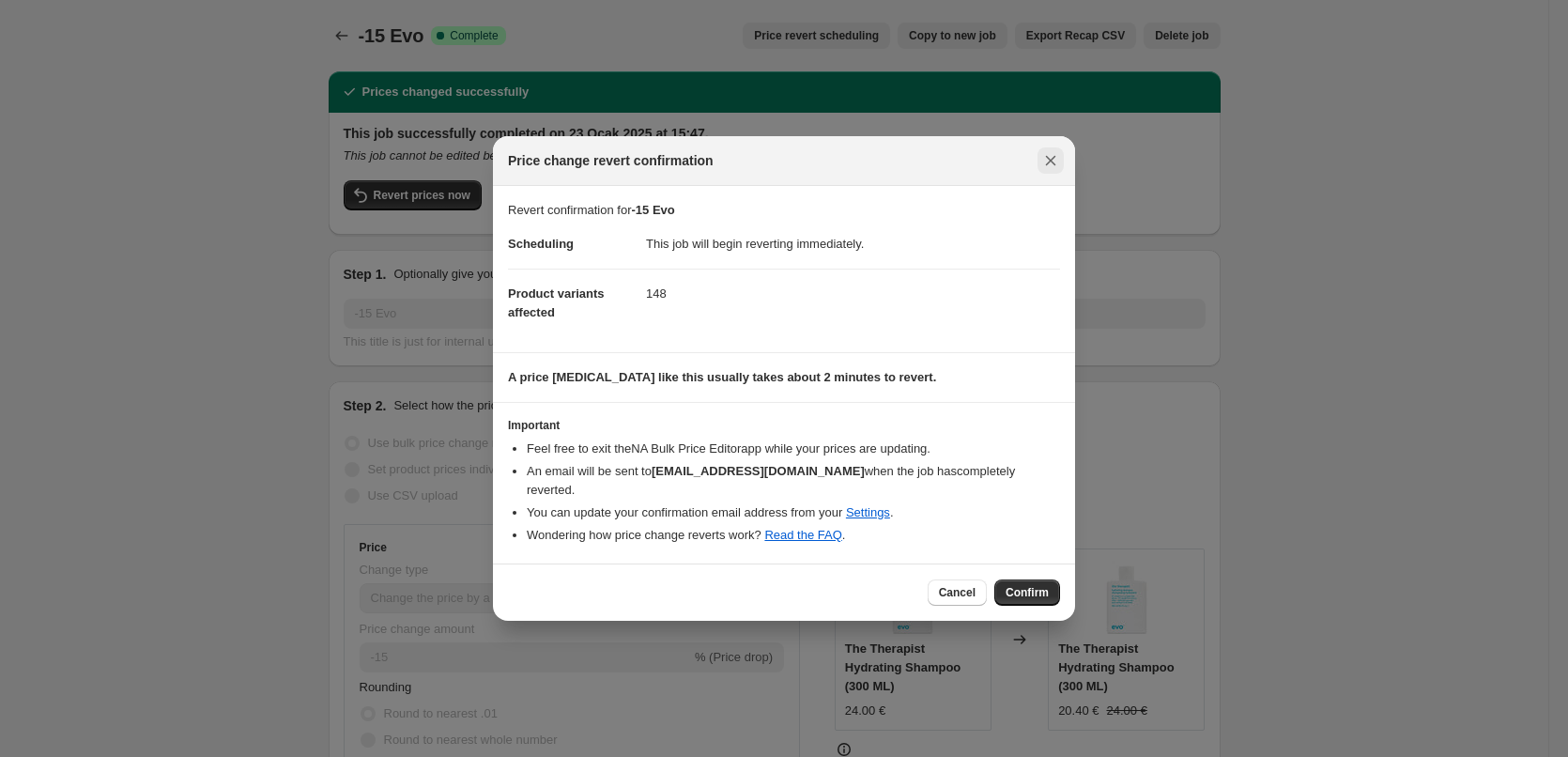
click at [1052, 170] on icon "Close" at bounding box center [1051, 160] width 19 height 19
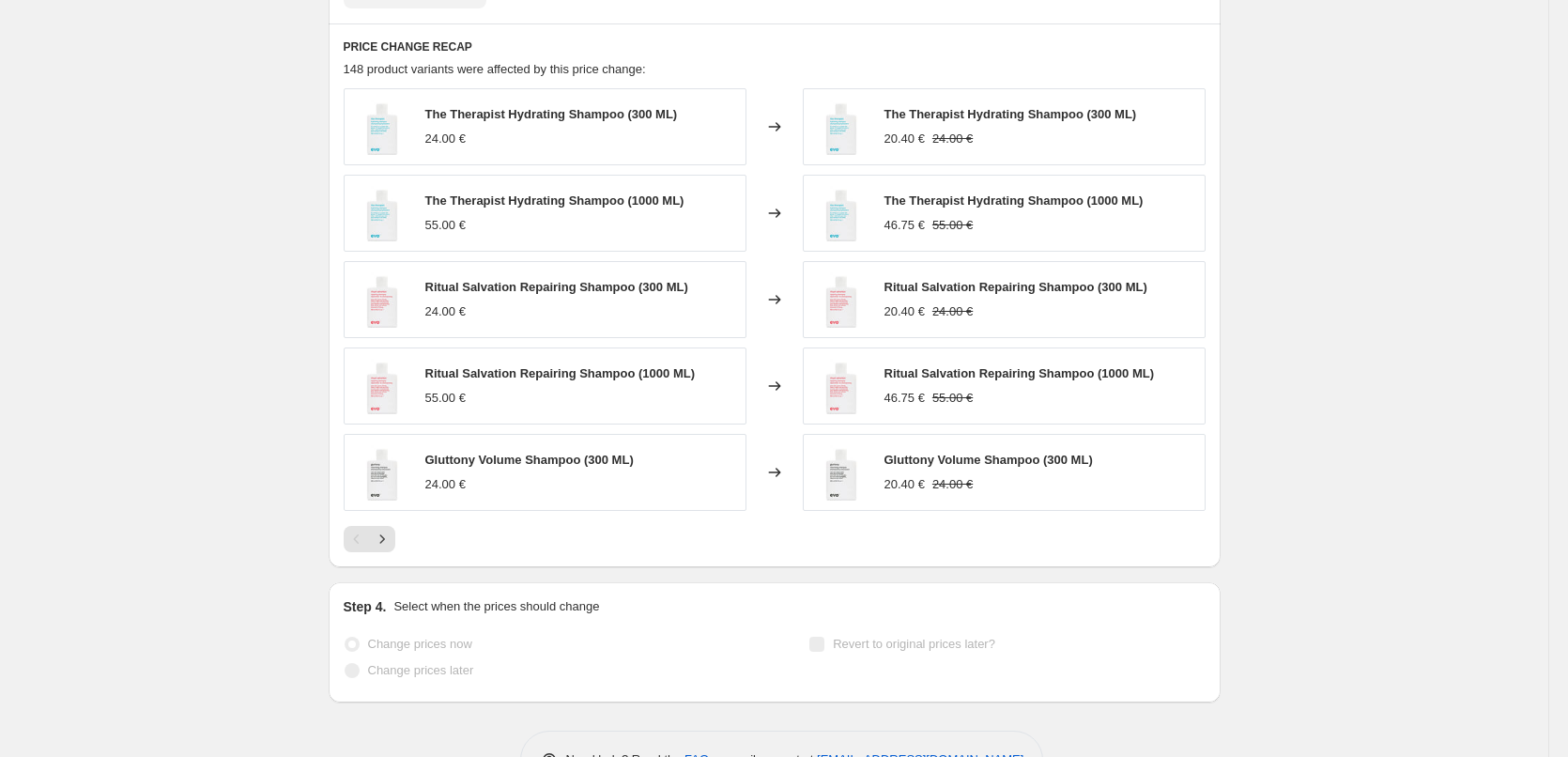
scroll to position [1471, 0]
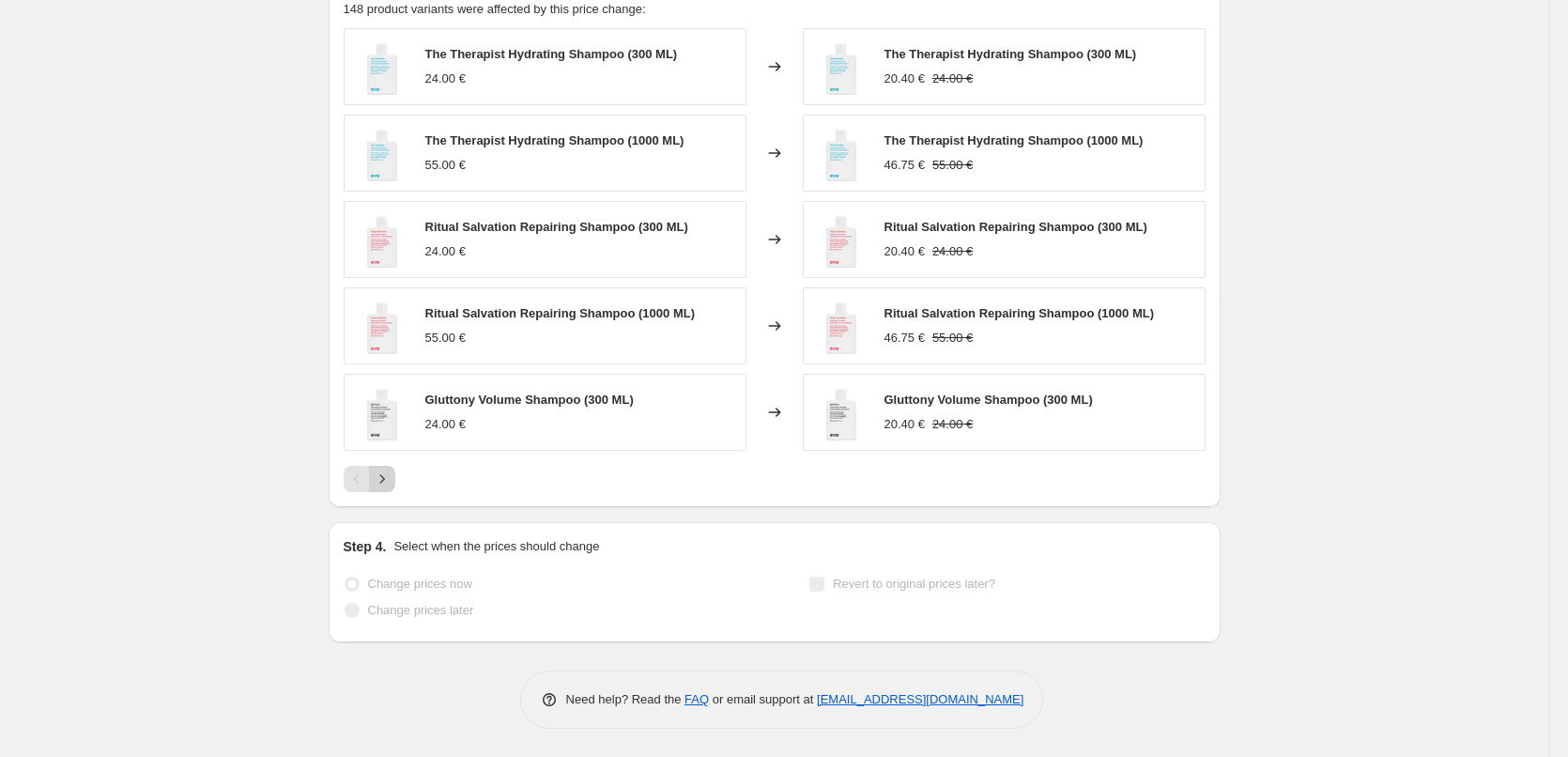
click at [384, 478] on icon "Next" at bounding box center [381, 479] width 5 height 8
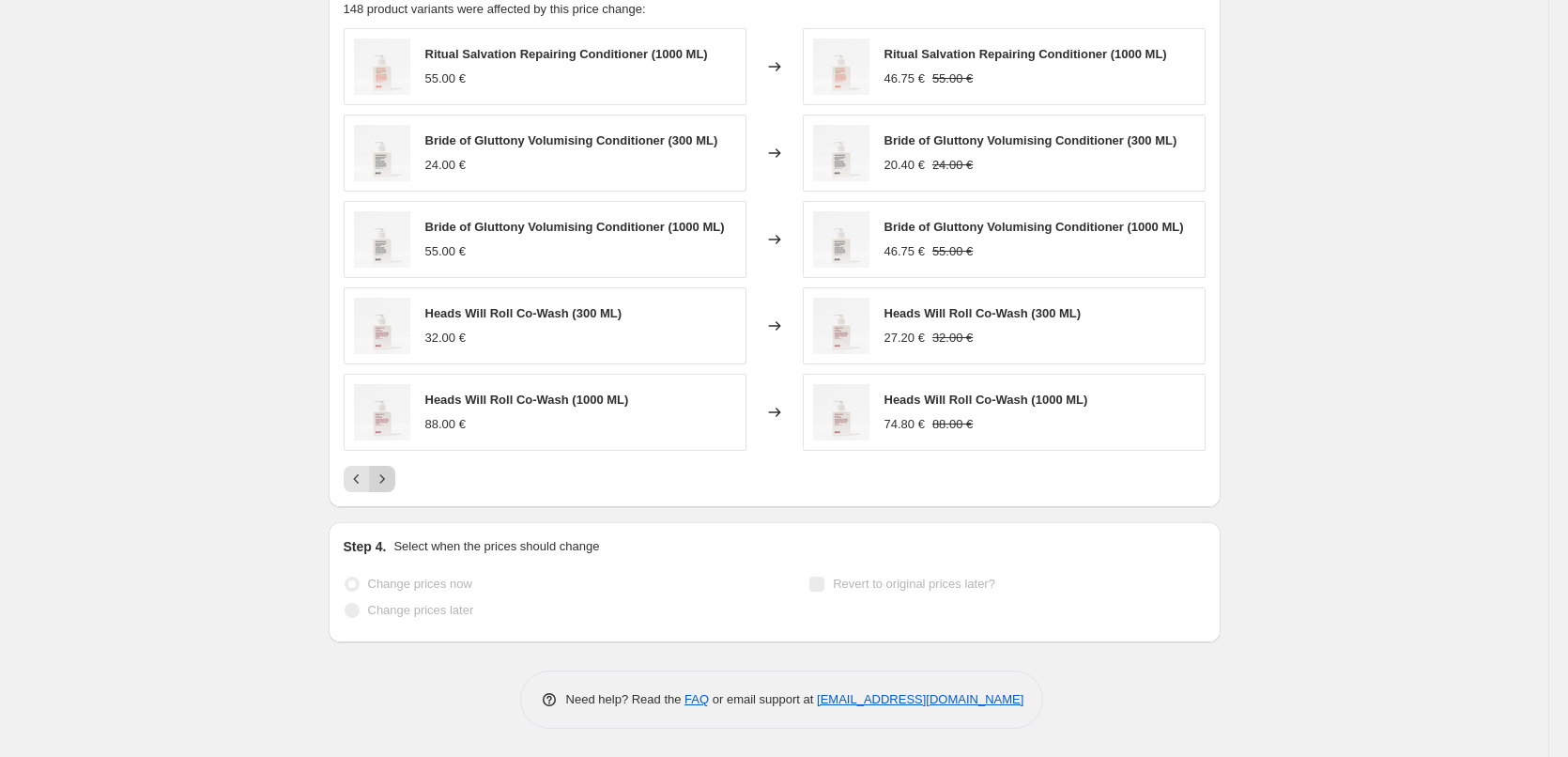
click at [384, 478] on icon "Next" at bounding box center [381, 479] width 5 height 8
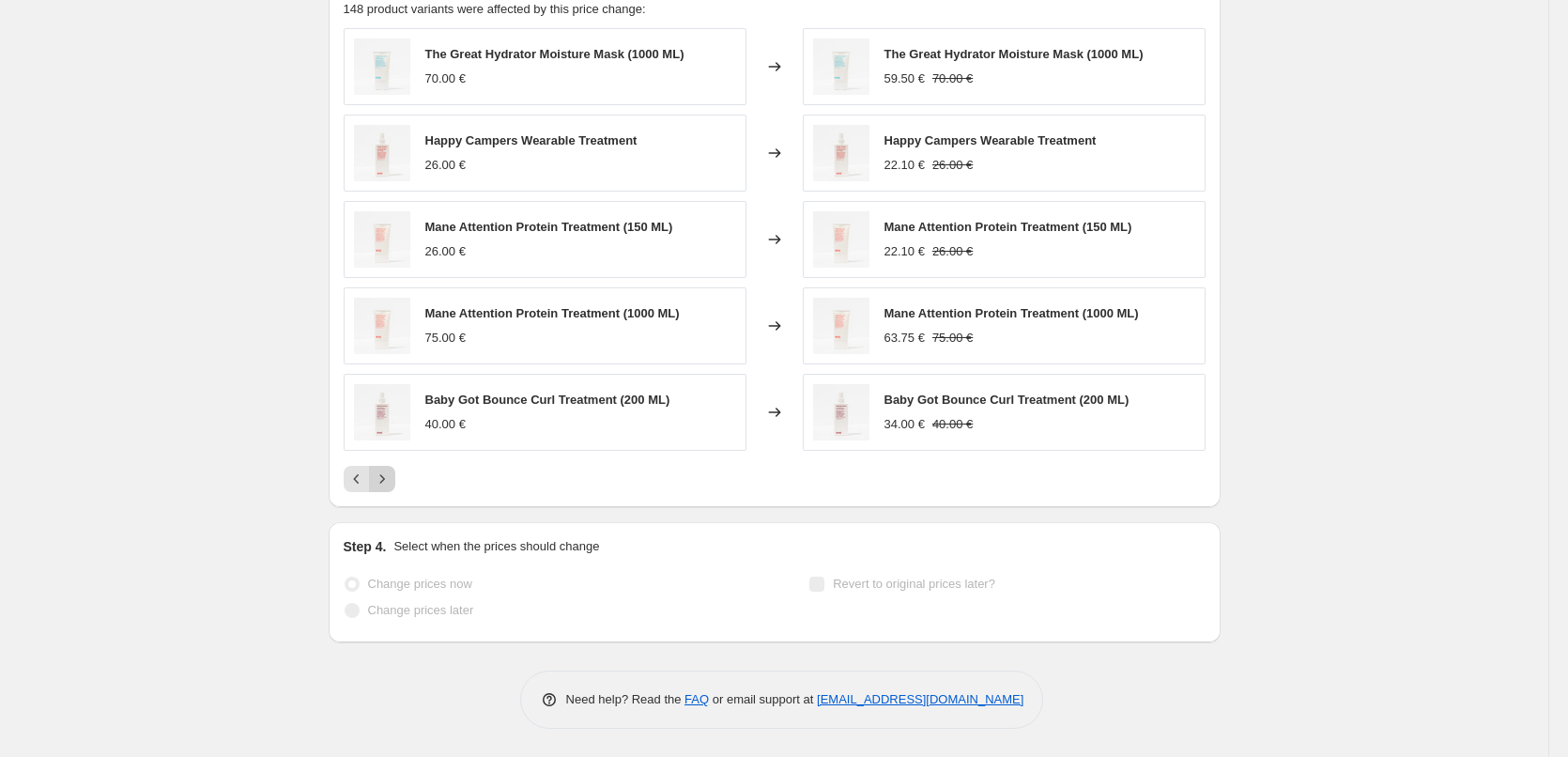
click at [384, 478] on icon "Next" at bounding box center [381, 479] width 5 height 8
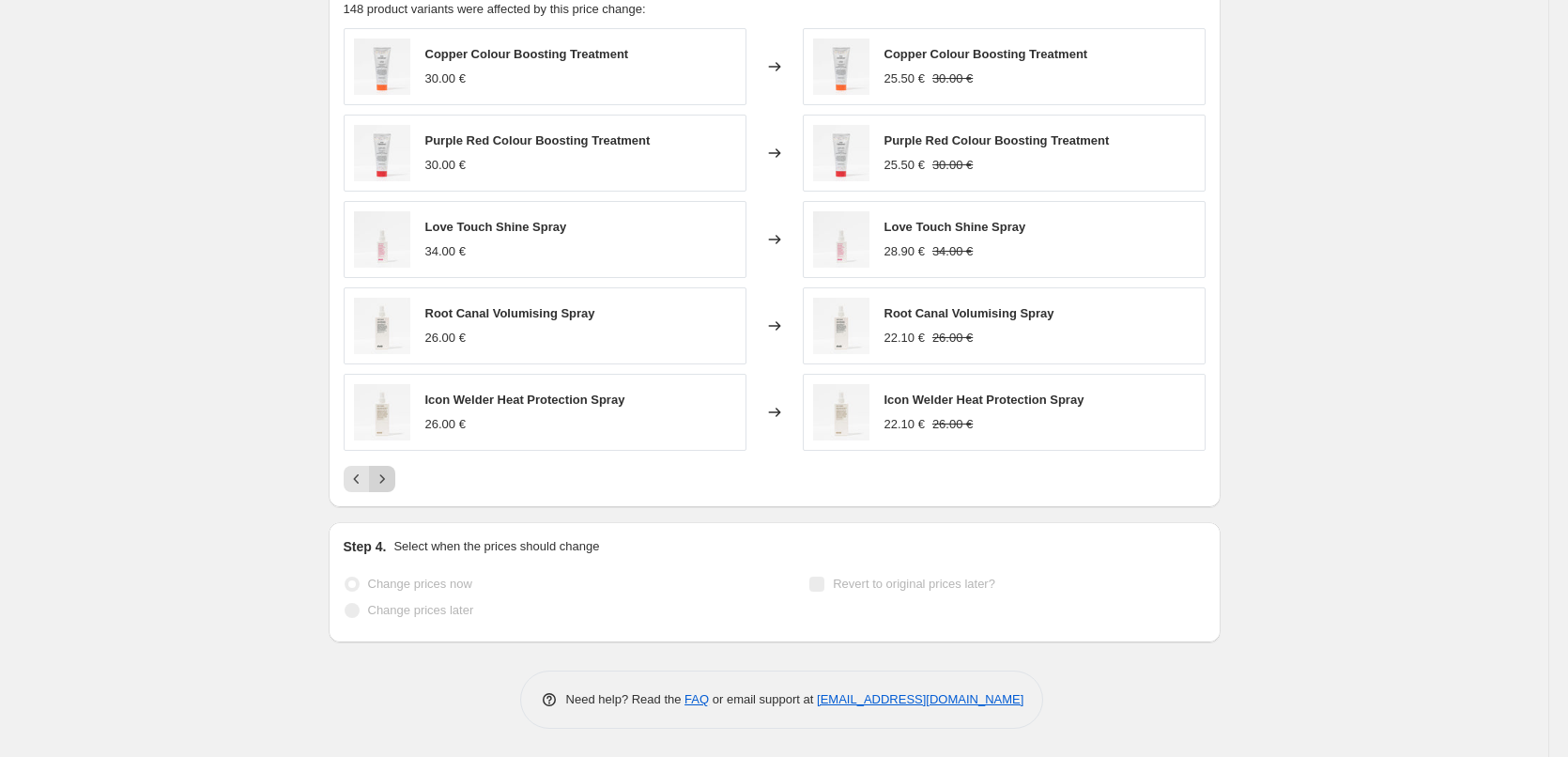
click at [384, 478] on icon "Next" at bounding box center [381, 479] width 5 height 8
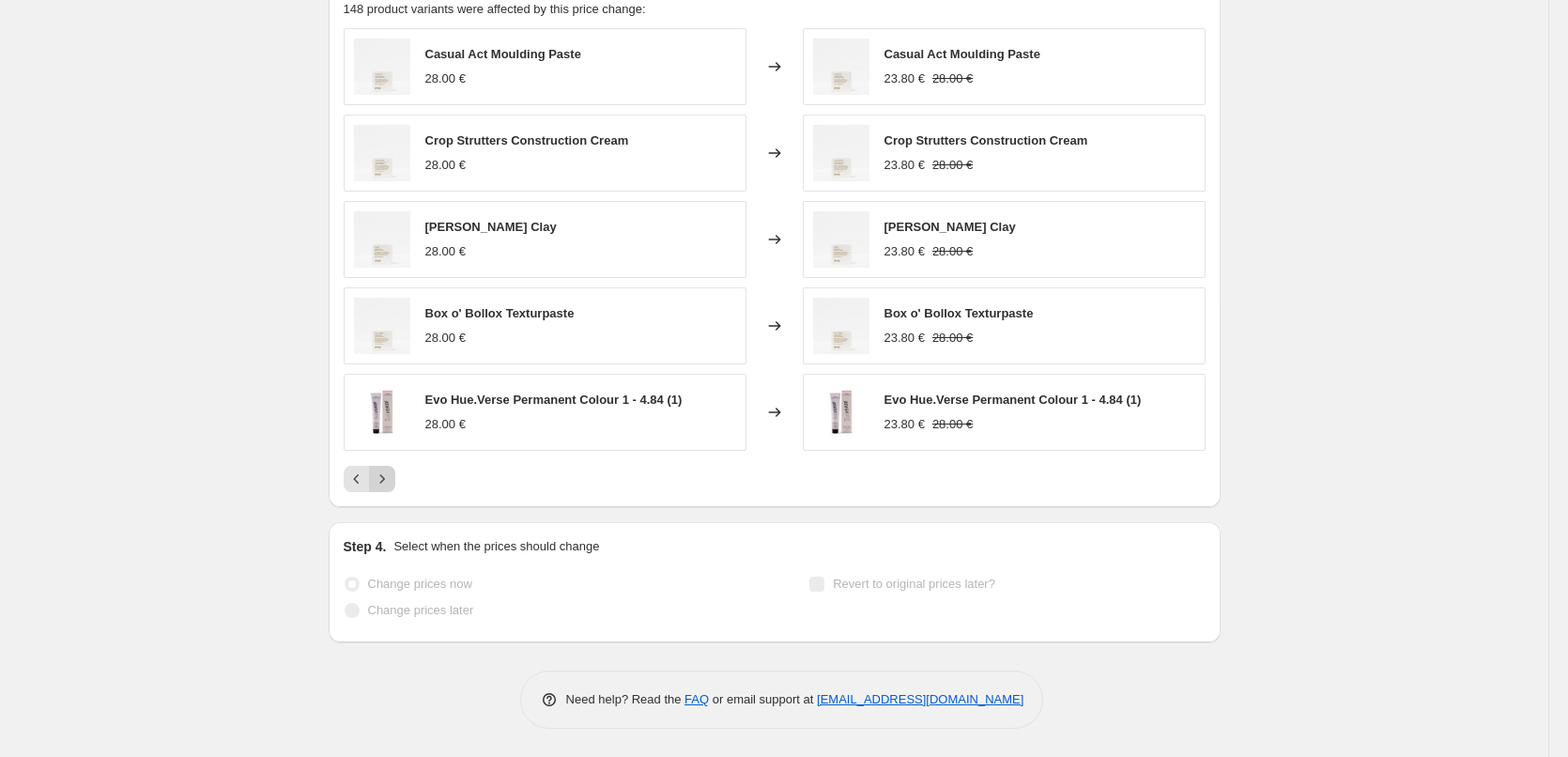
click at [384, 478] on icon "Next" at bounding box center [381, 479] width 5 height 8
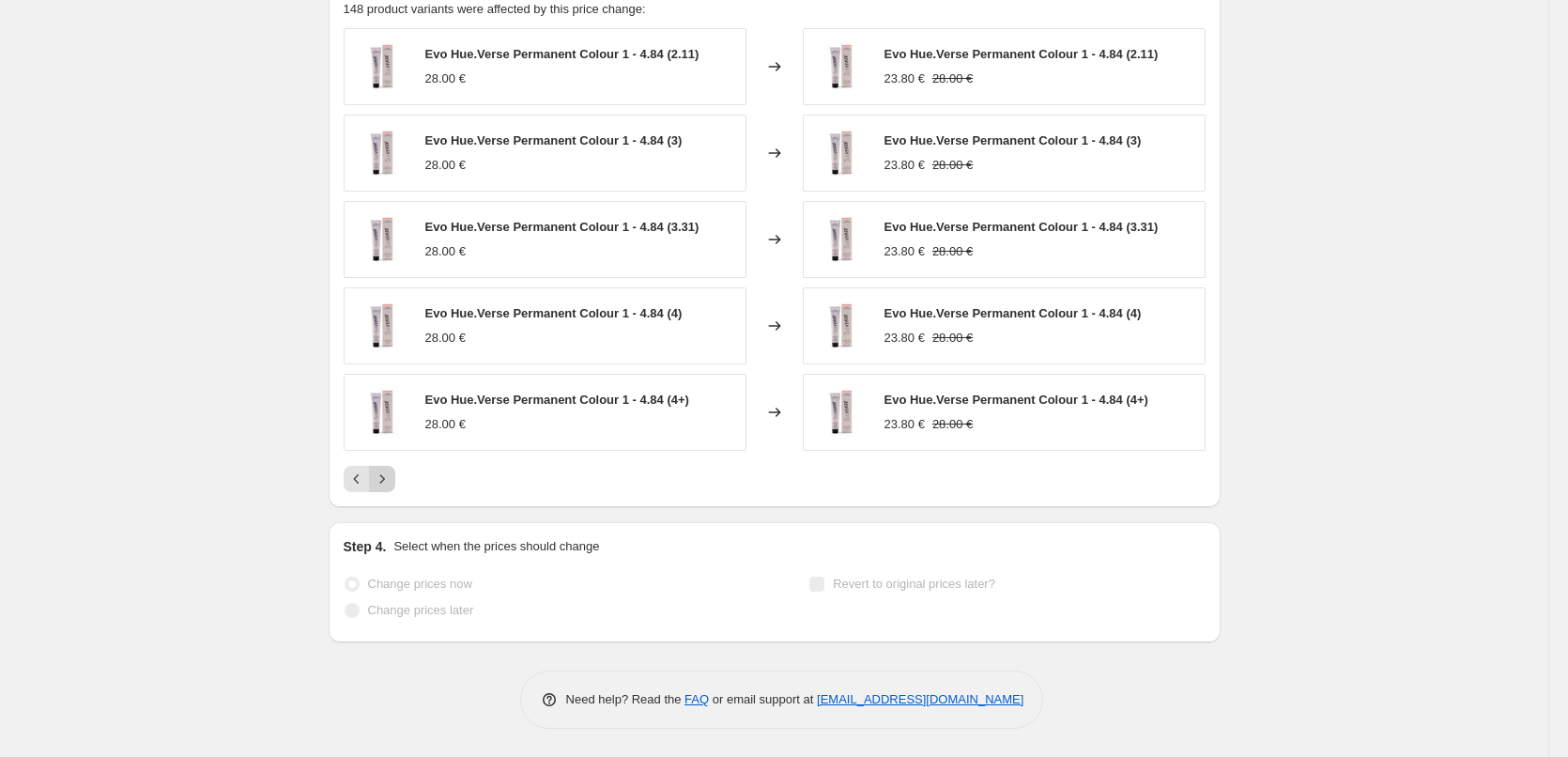
click at [384, 478] on icon "Next" at bounding box center [381, 479] width 5 height 8
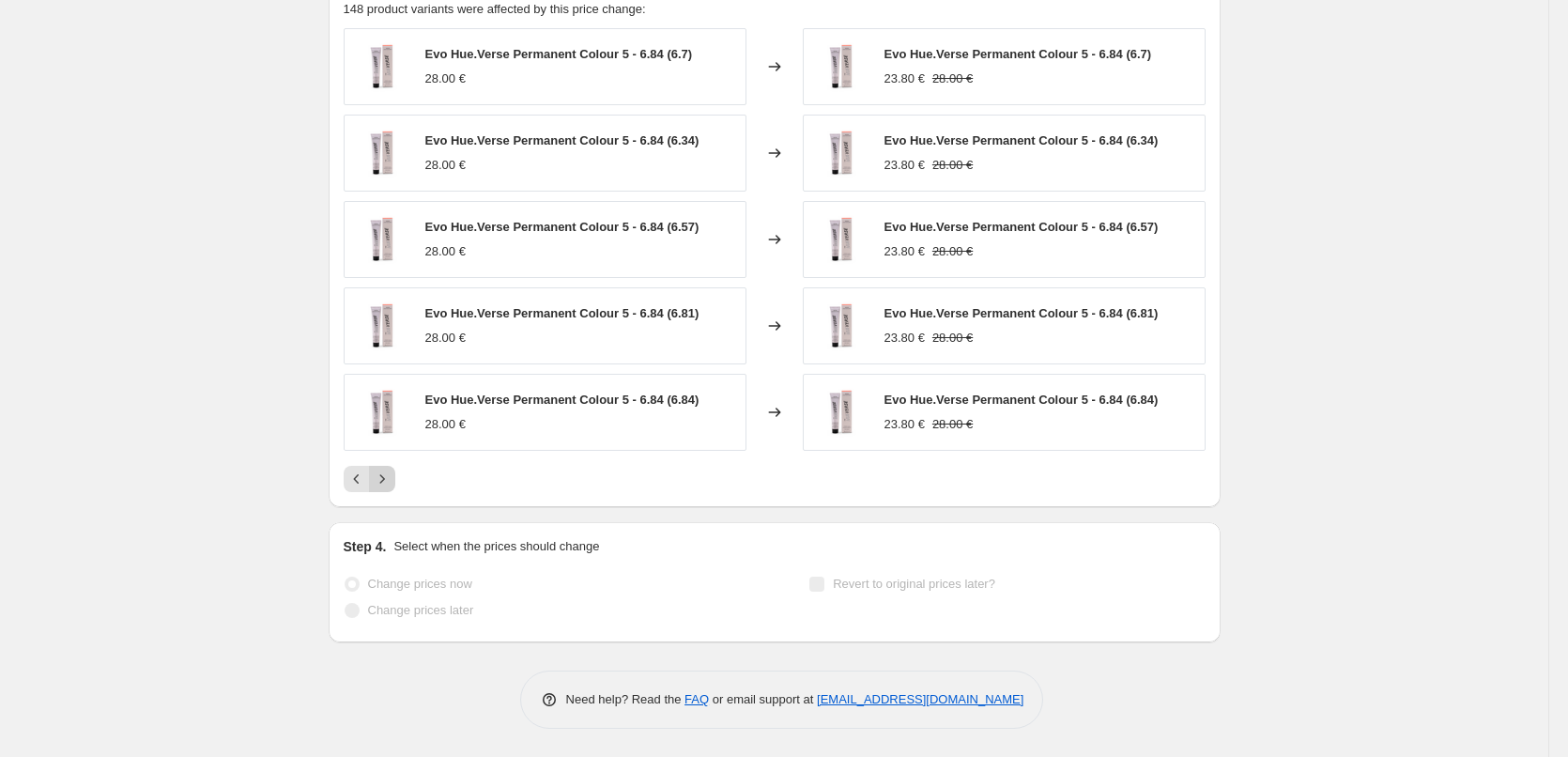
click at [384, 478] on icon "Next" at bounding box center [381, 479] width 5 height 8
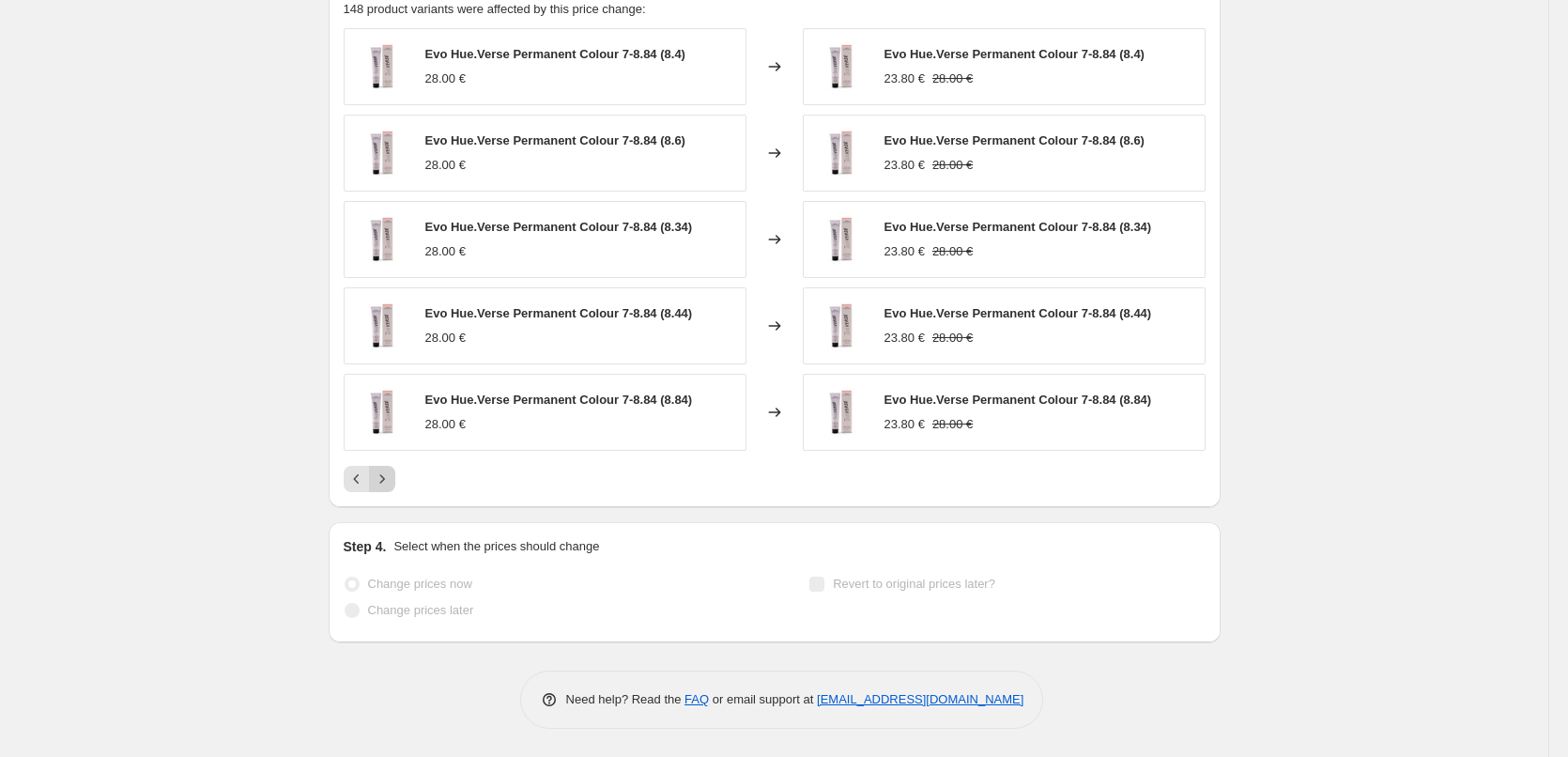
click at [384, 478] on icon "Next" at bounding box center [381, 479] width 5 height 8
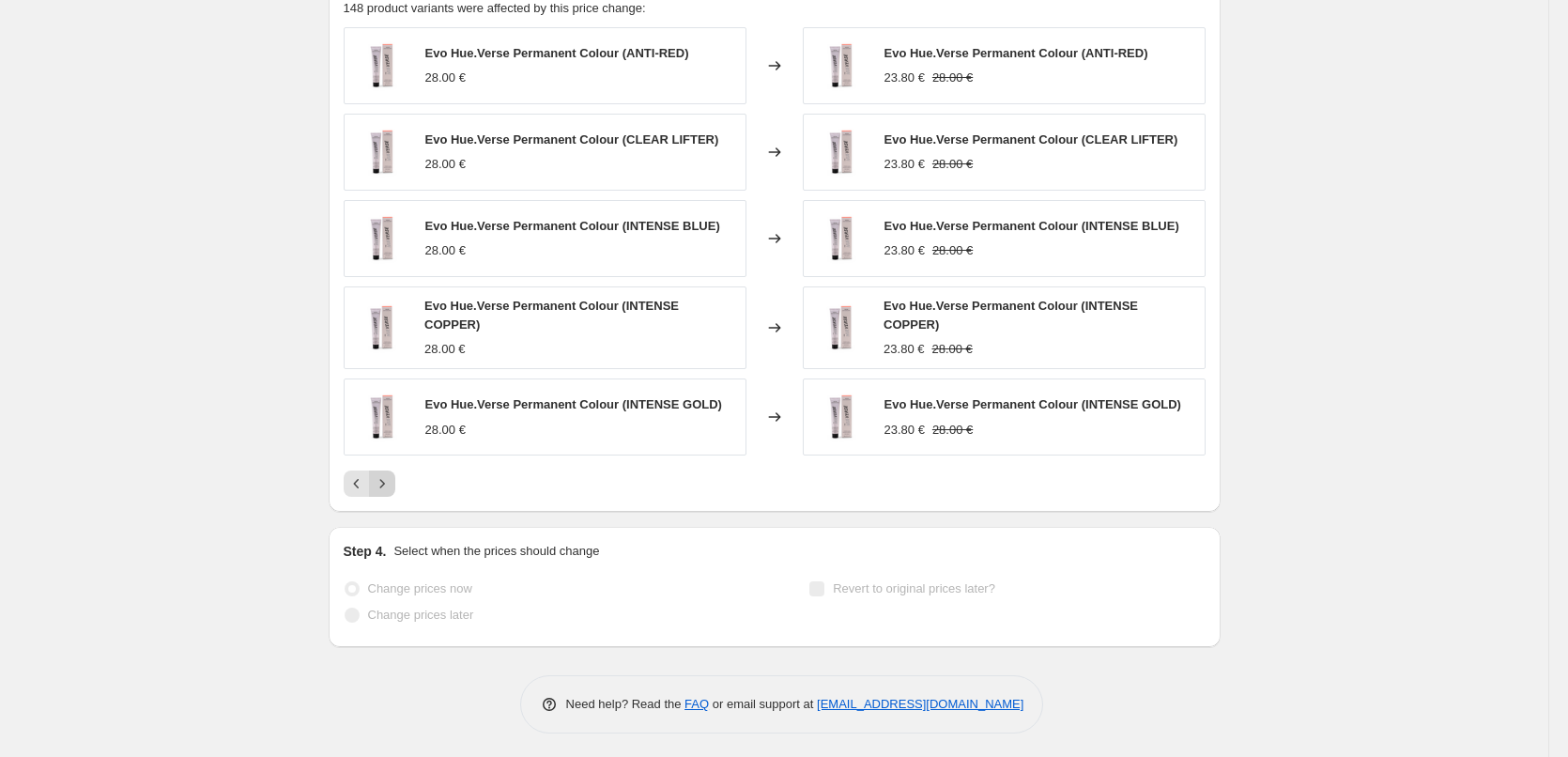
click at [384, 480] on icon "Next" at bounding box center [381, 484] width 5 height 8
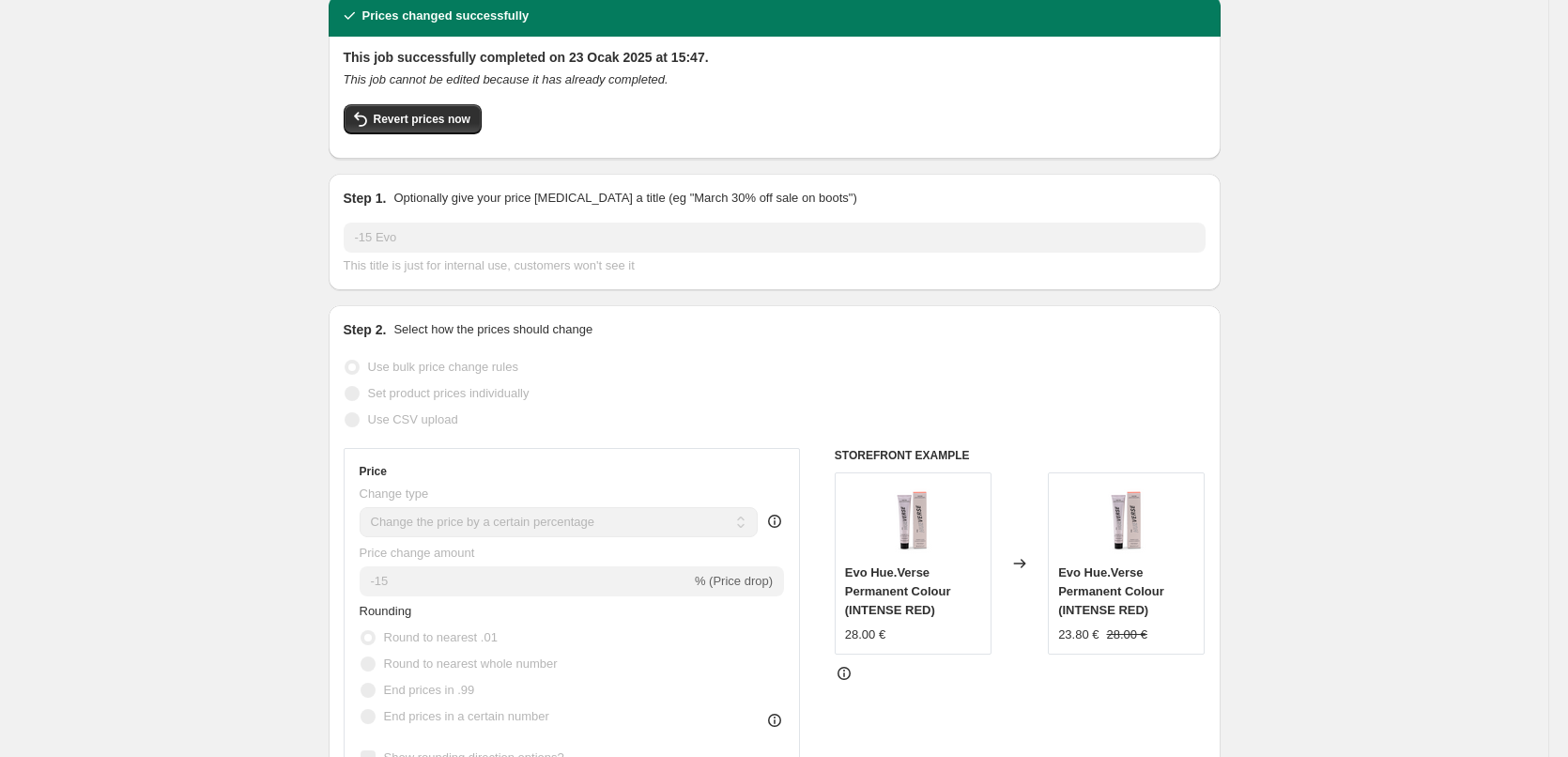
scroll to position [0, 0]
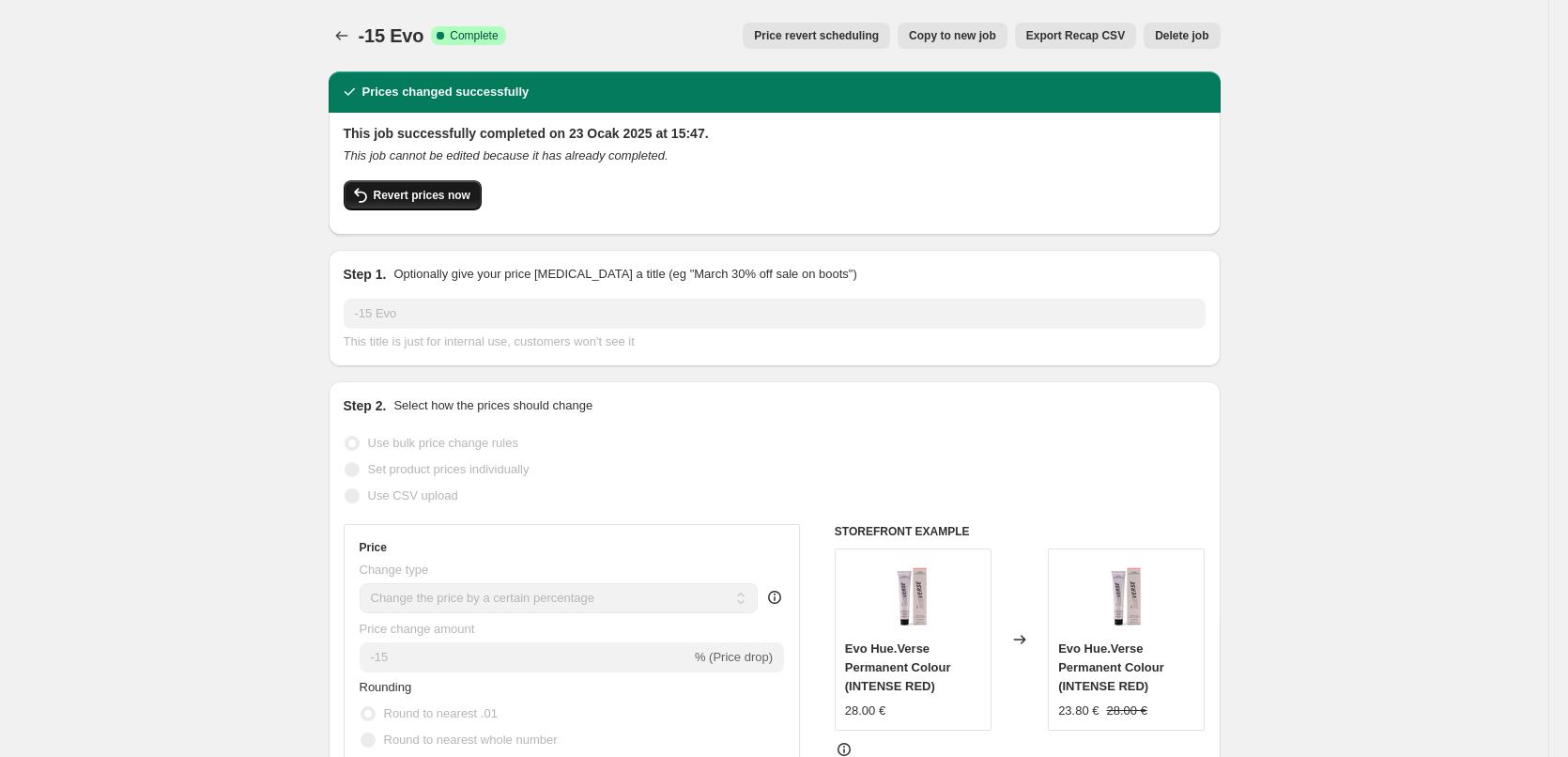
click at [427, 203] on button "Revert prices now" at bounding box center [412, 195] width 138 height 30
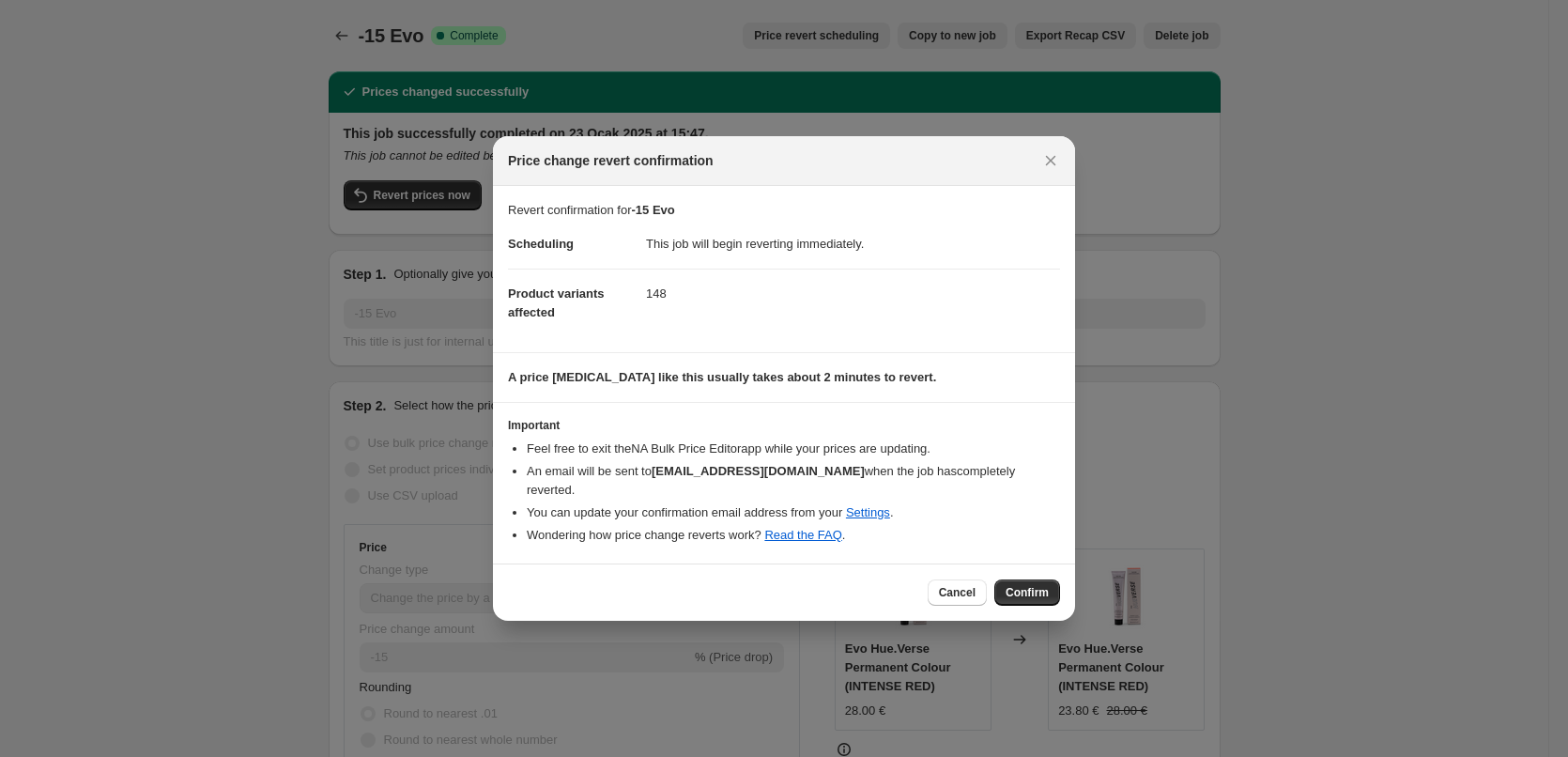
click at [1037, 586] on span "Confirm" at bounding box center [1027, 593] width 43 height 15
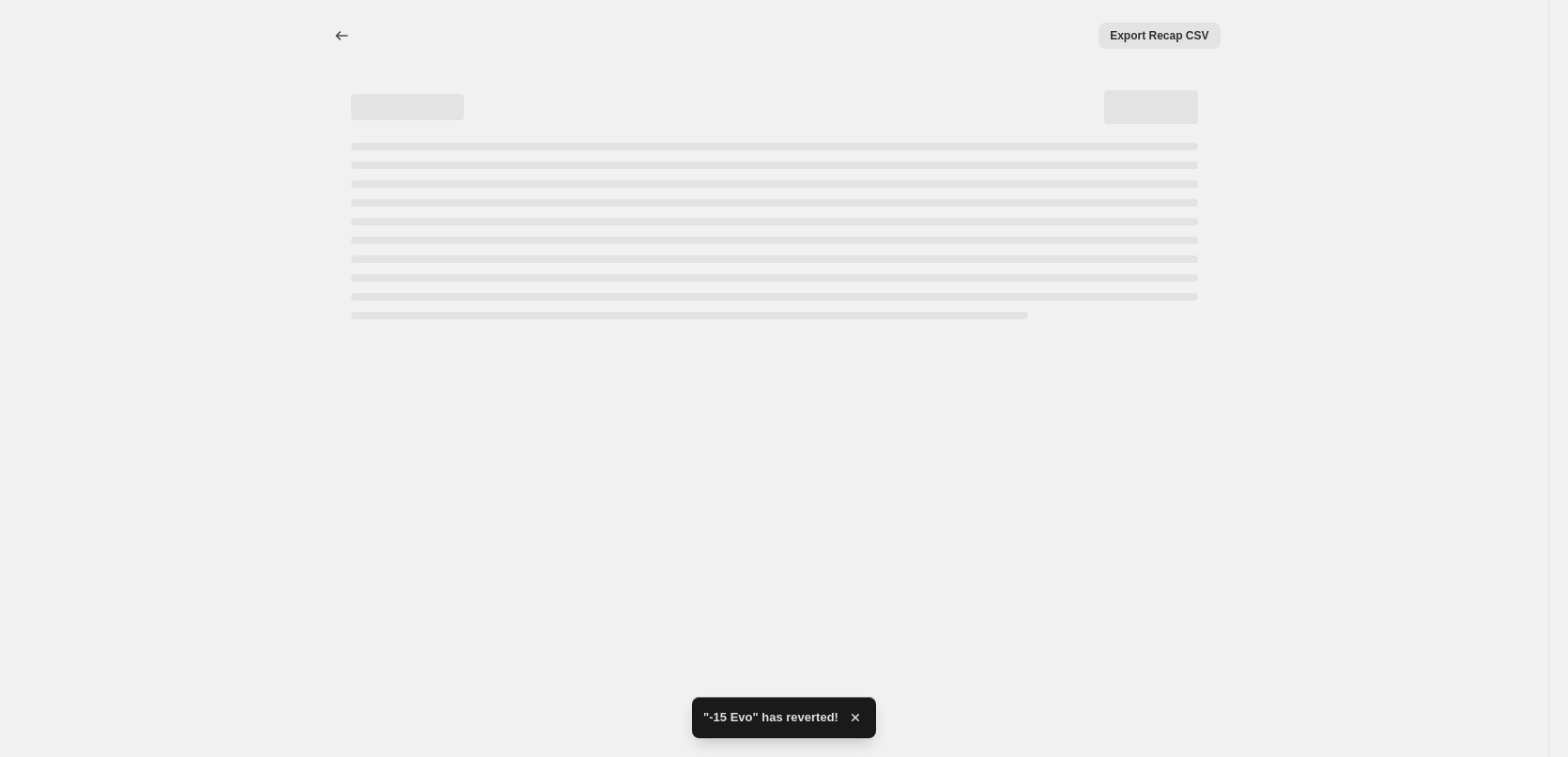
select select "percentage"
select select "collection"
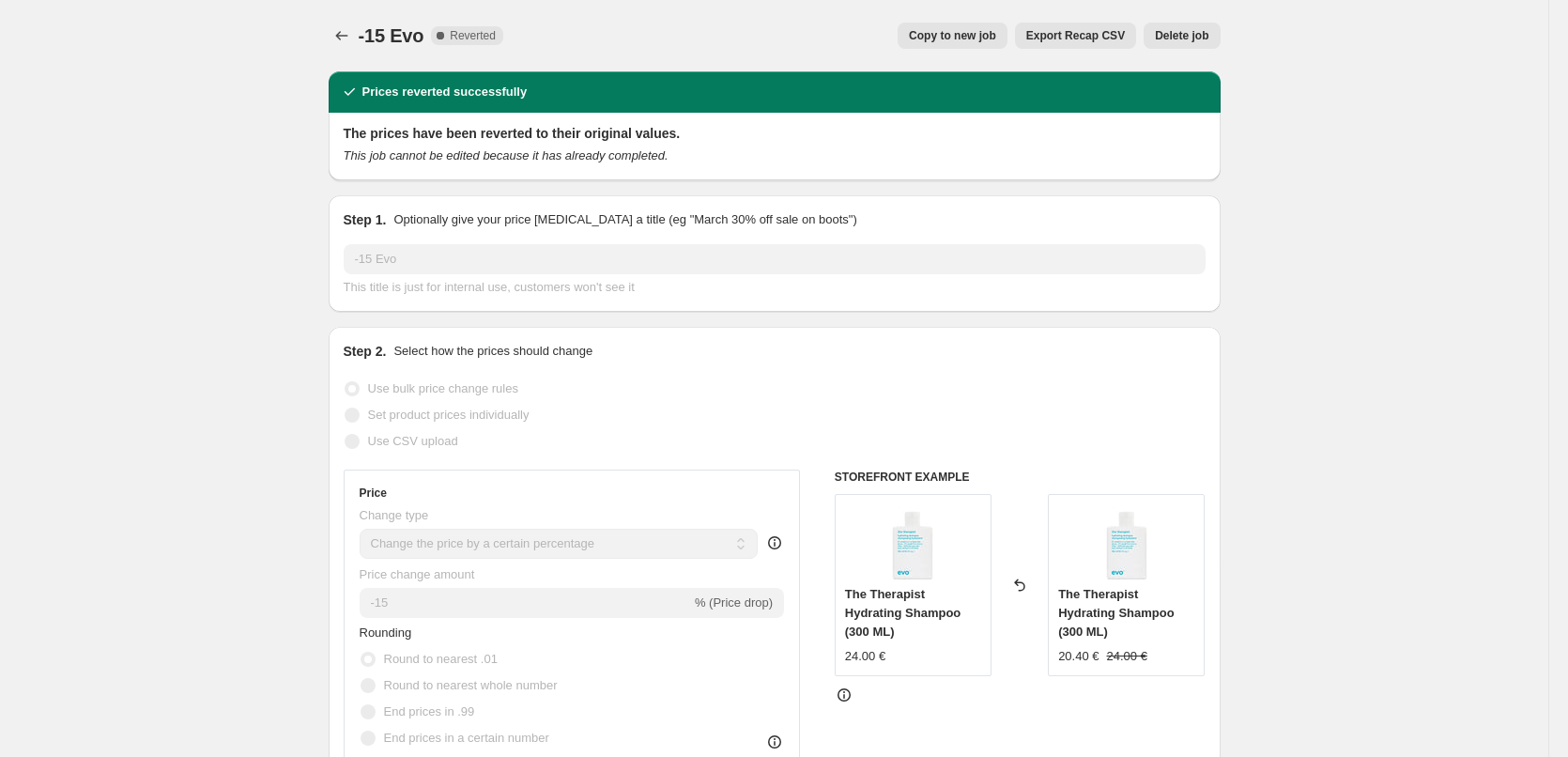
select select "percentage"
select select "collection"
